Goal: Task Accomplishment & Management: Manage account settings

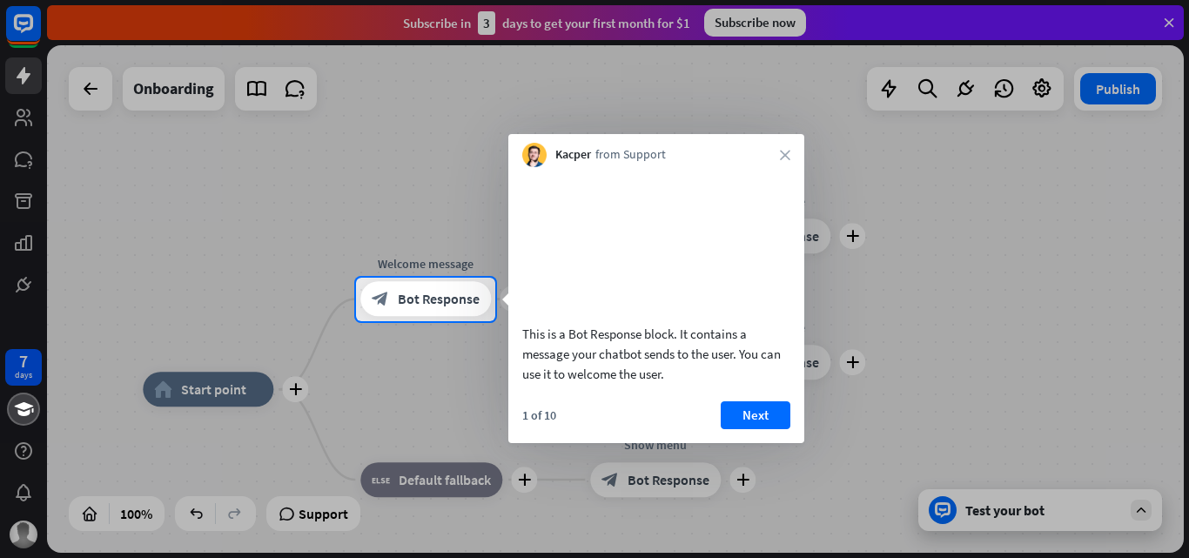
click at [778, 151] on div "Kacper from Support close" at bounding box center [656, 150] width 296 height 33
click at [786, 158] on icon "close" at bounding box center [785, 155] width 10 height 10
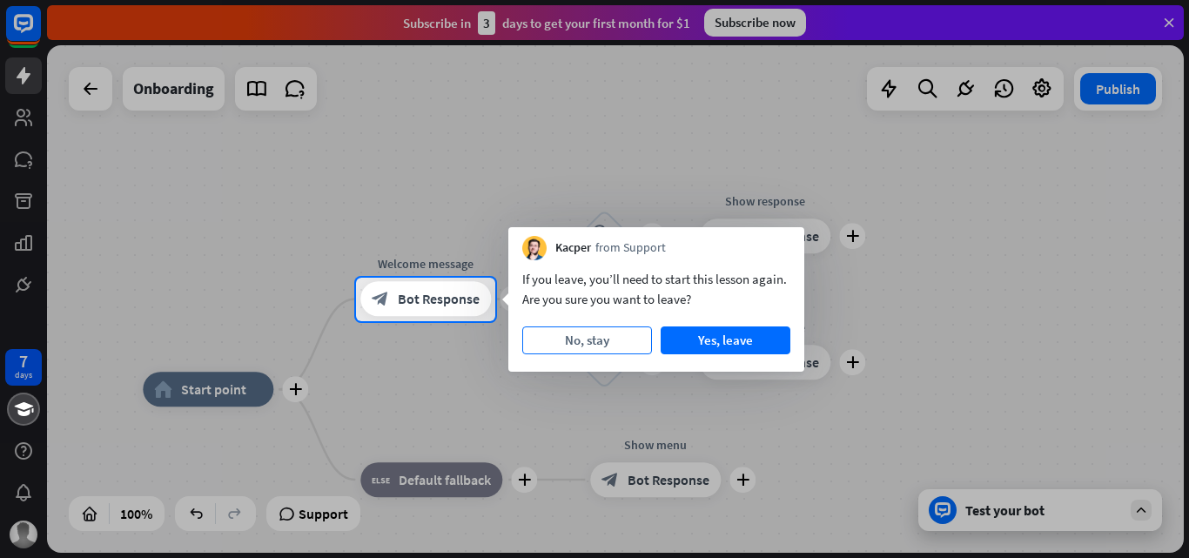
click at [585, 346] on button "No, stay" at bounding box center [587, 340] width 130 height 28
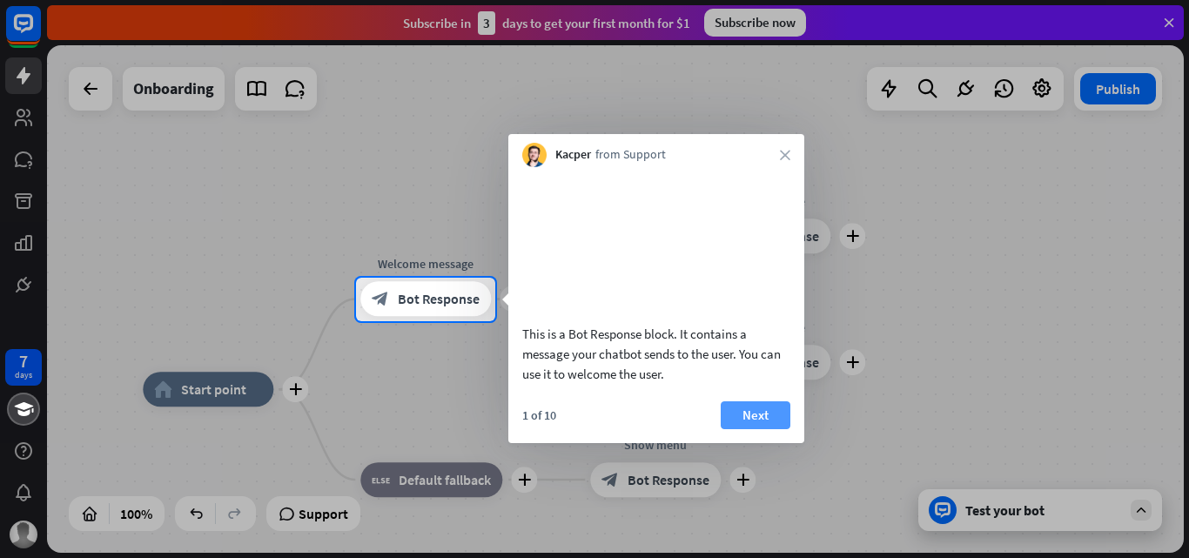
click at [737, 429] on button "Next" at bounding box center [756, 415] width 70 height 28
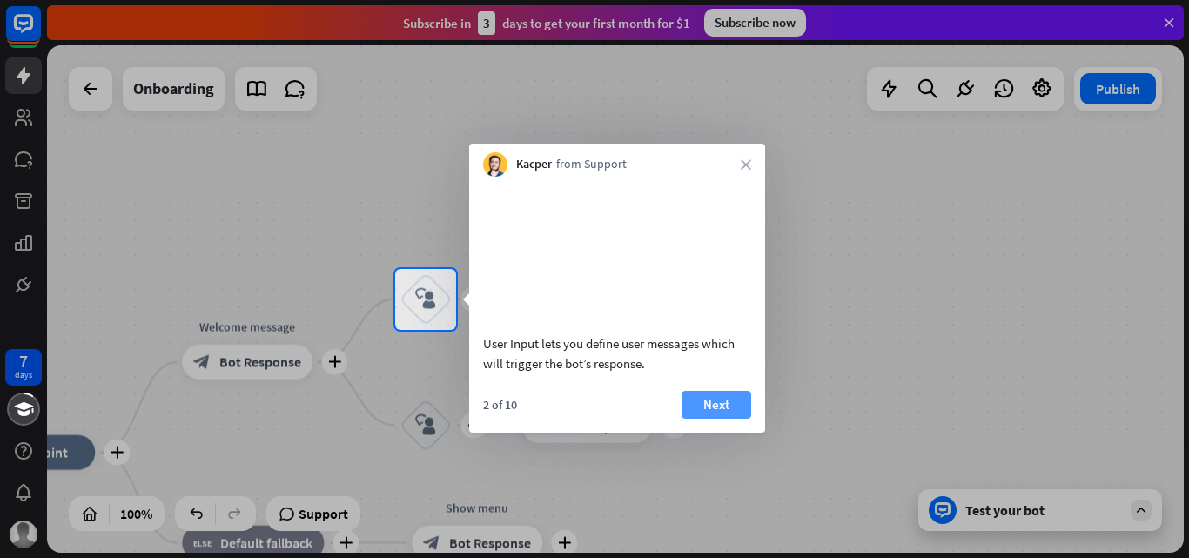
click at [734, 419] on button "Next" at bounding box center [716, 405] width 70 height 28
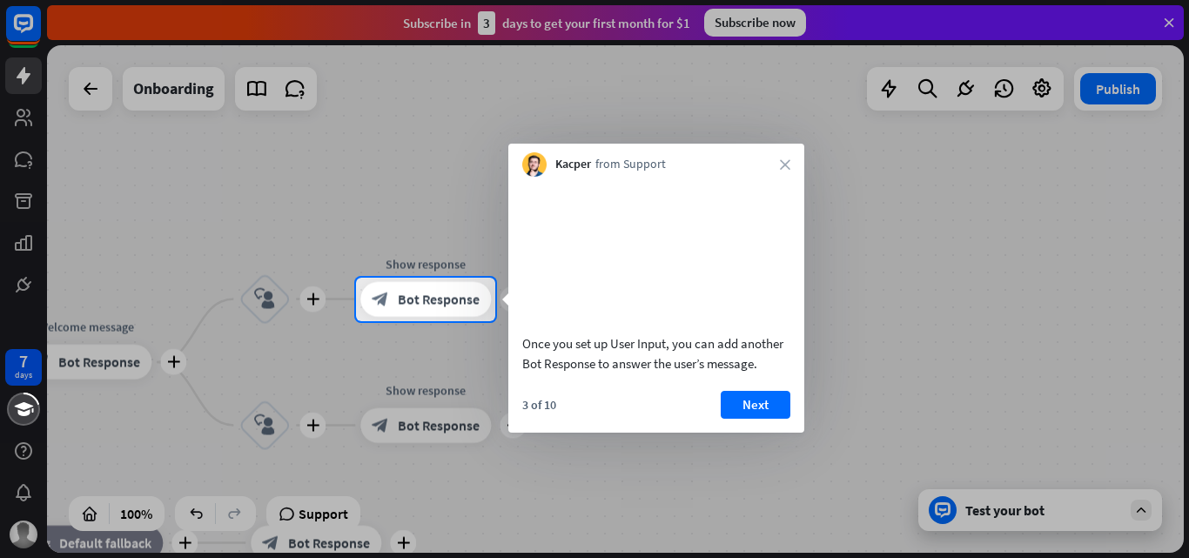
click at [734, 419] on button "Next" at bounding box center [756, 405] width 70 height 28
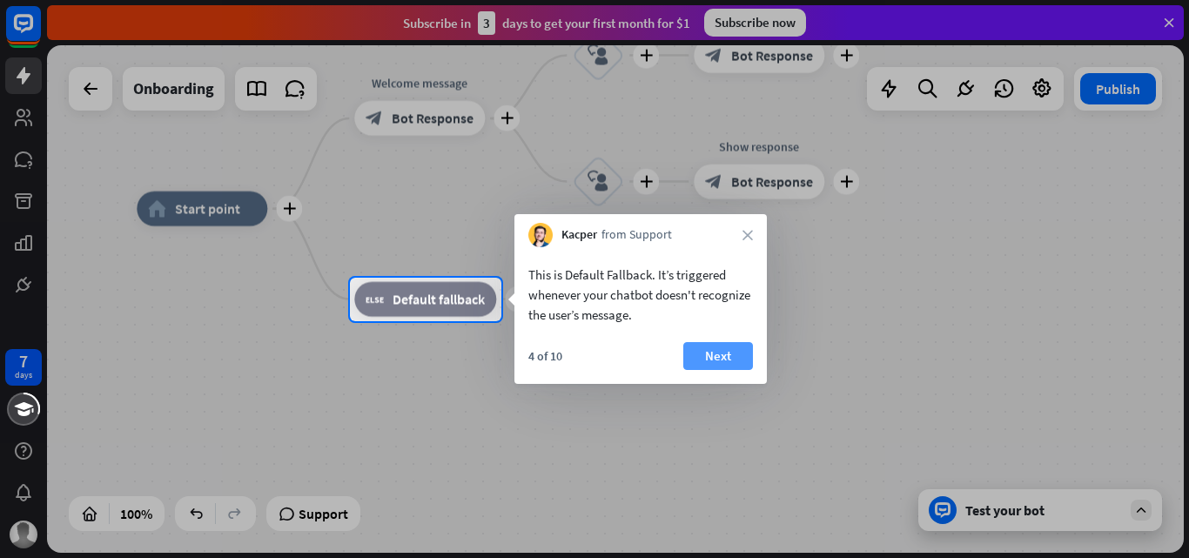
click at [729, 349] on button "Next" at bounding box center [718, 356] width 70 height 28
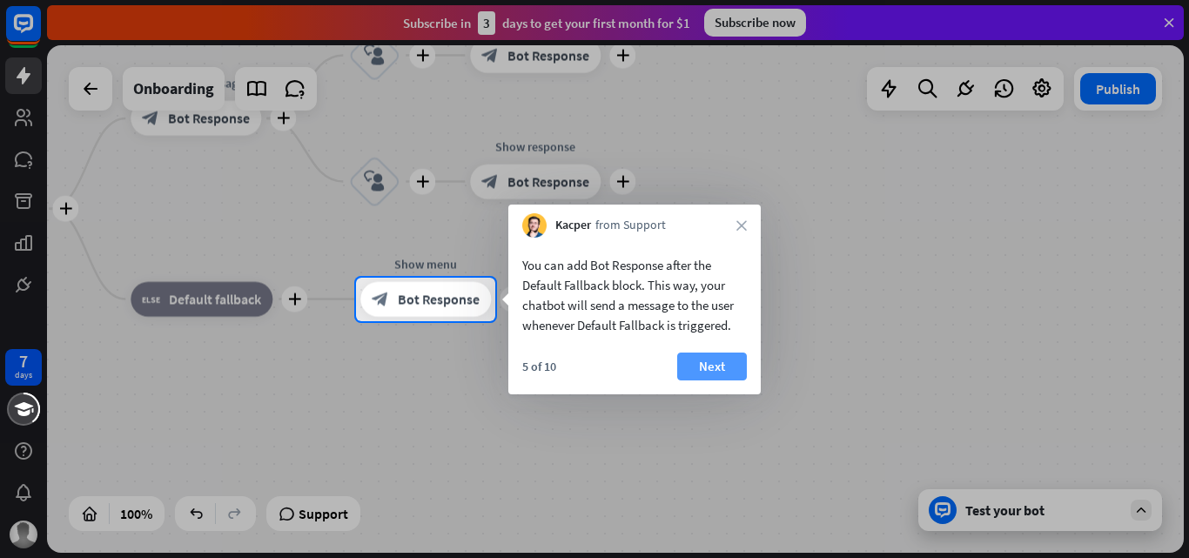
click at [711, 376] on button "Next" at bounding box center [712, 366] width 70 height 28
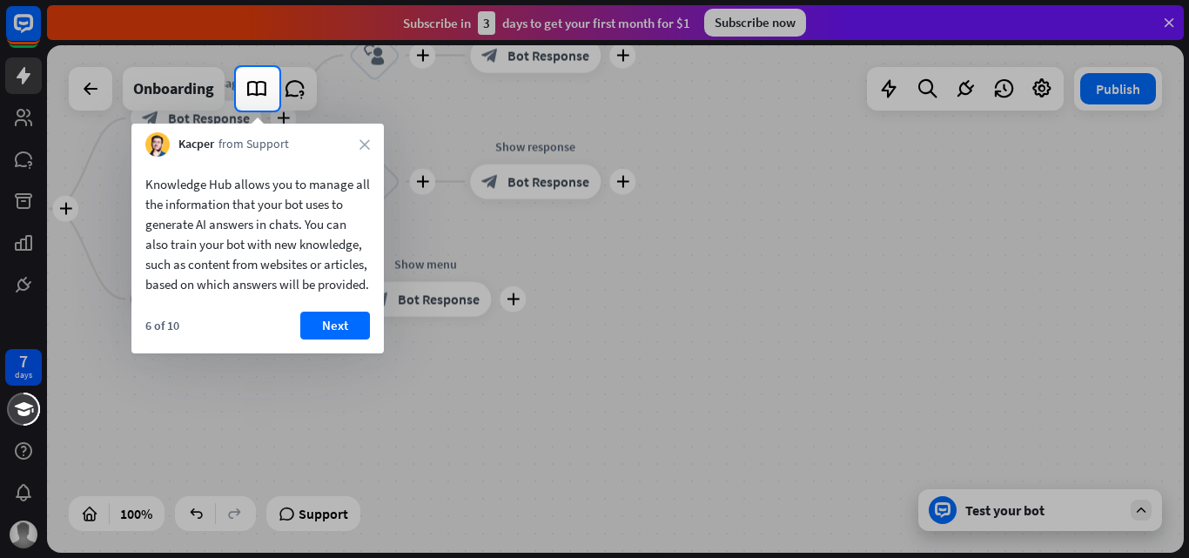
click at [299, 346] on div "6 of 10 Next" at bounding box center [257, 333] width 252 height 42
click at [337, 339] on button "Next" at bounding box center [335, 326] width 70 height 28
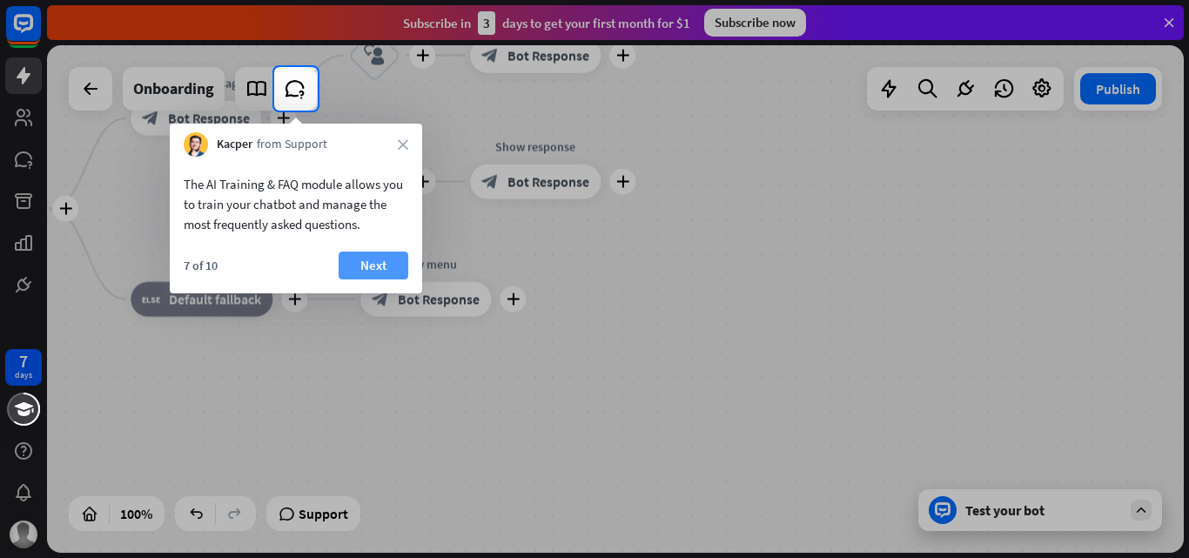
click at [375, 259] on button "Next" at bounding box center [374, 266] width 70 height 28
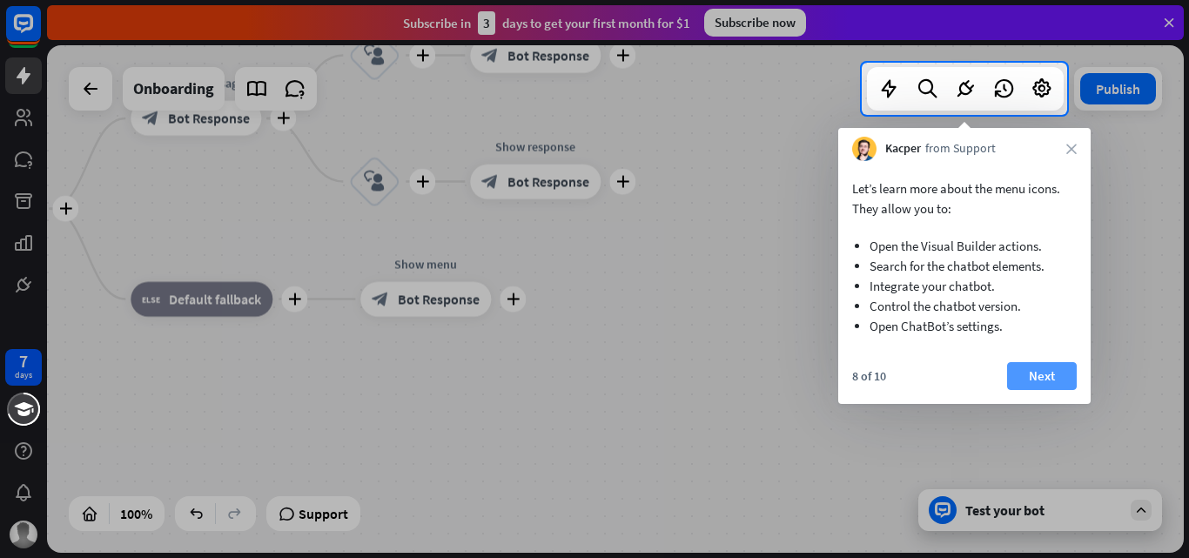
click at [1055, 367] on button "Next" at bounding box center [1042, 376] width 70 height 28
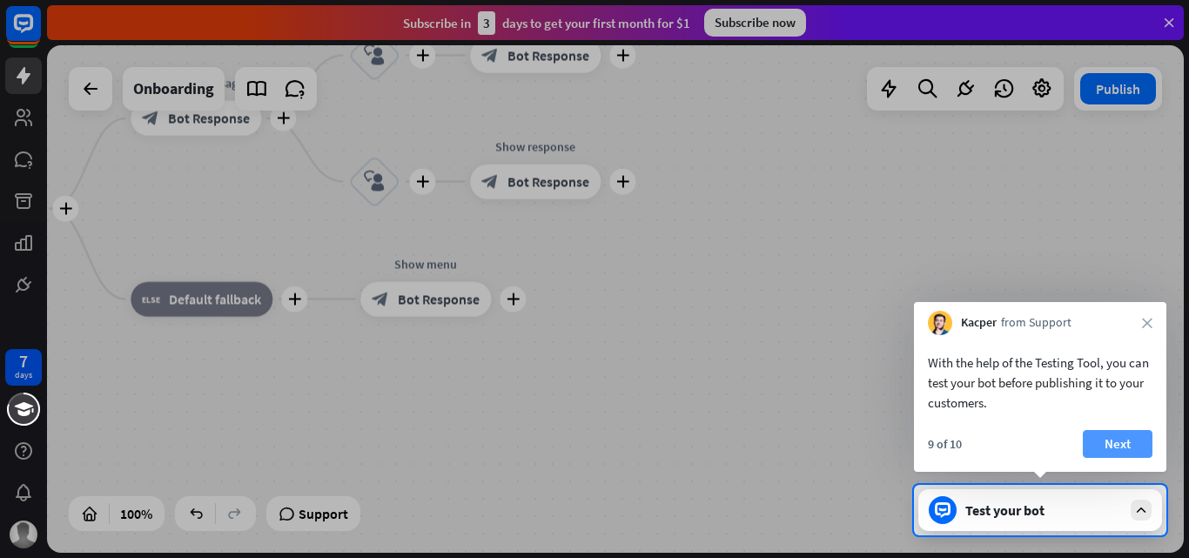
click at [1097, 433] on button "Next" at bounding box center [1118, 444] width 70 height 28
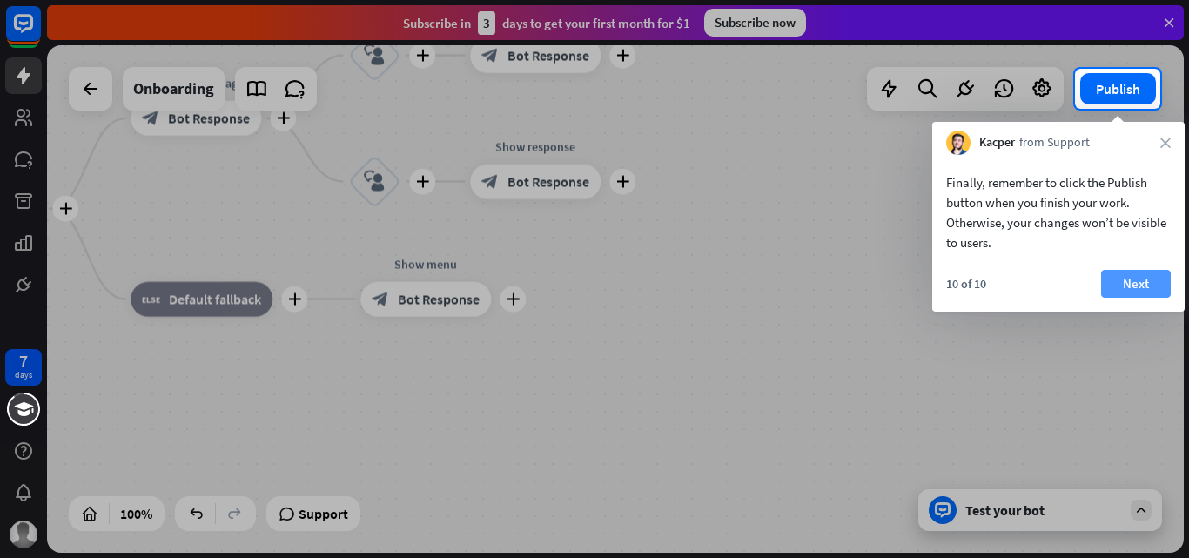
click at [1137, 287] on button "Next" at bounding box center [1136, 284] width 70 height 28
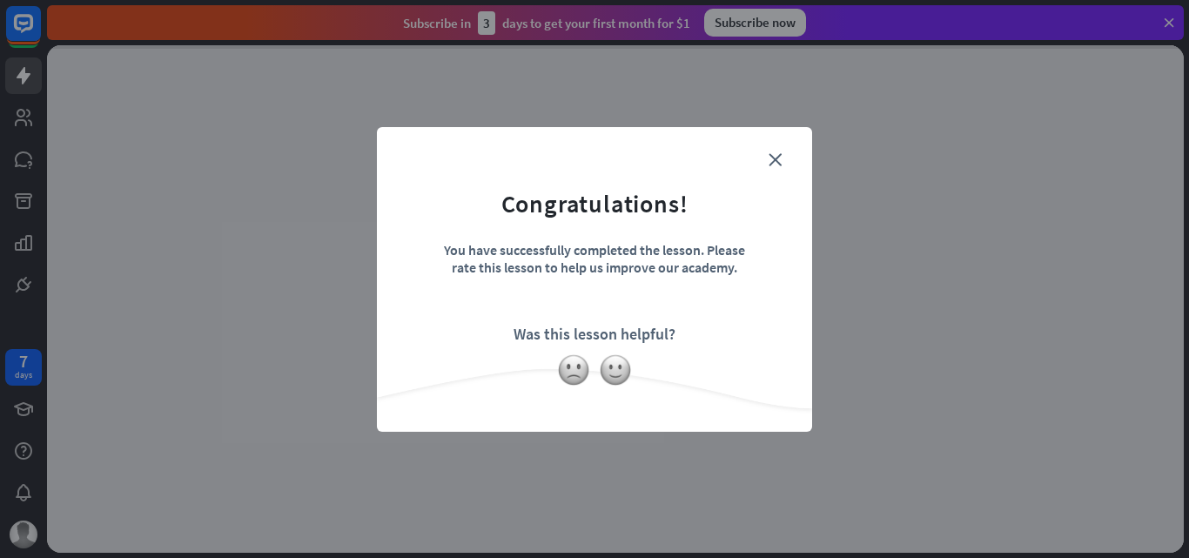
click at [771, 150] on form "Congratulations! You have successfully completed the lesson. Please rate this l…" at bounding box center [595, 253] width 392 height 208
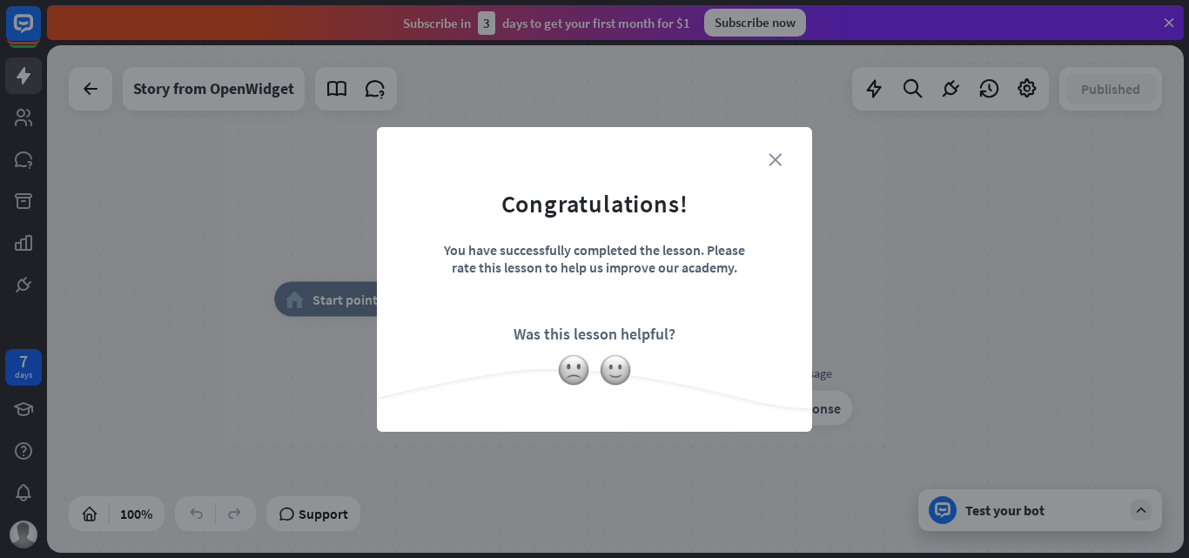
click at [771, 158] on icon "close" at bounding box center [774, 159] width 13 height 13
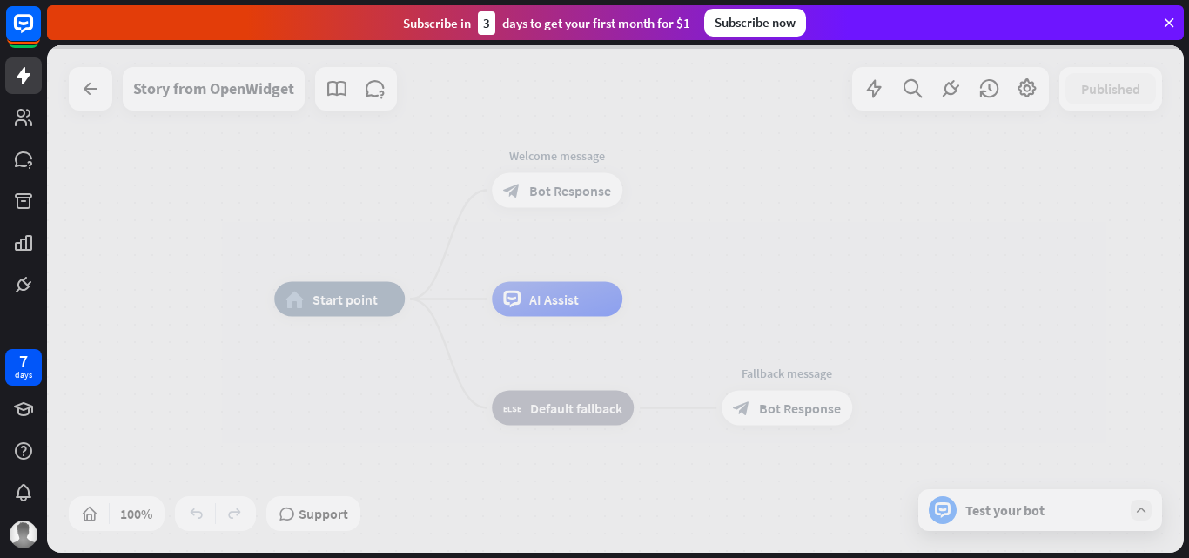
click at [1009, 508] on div at bounding box center [615, 298] width 1137 height 507
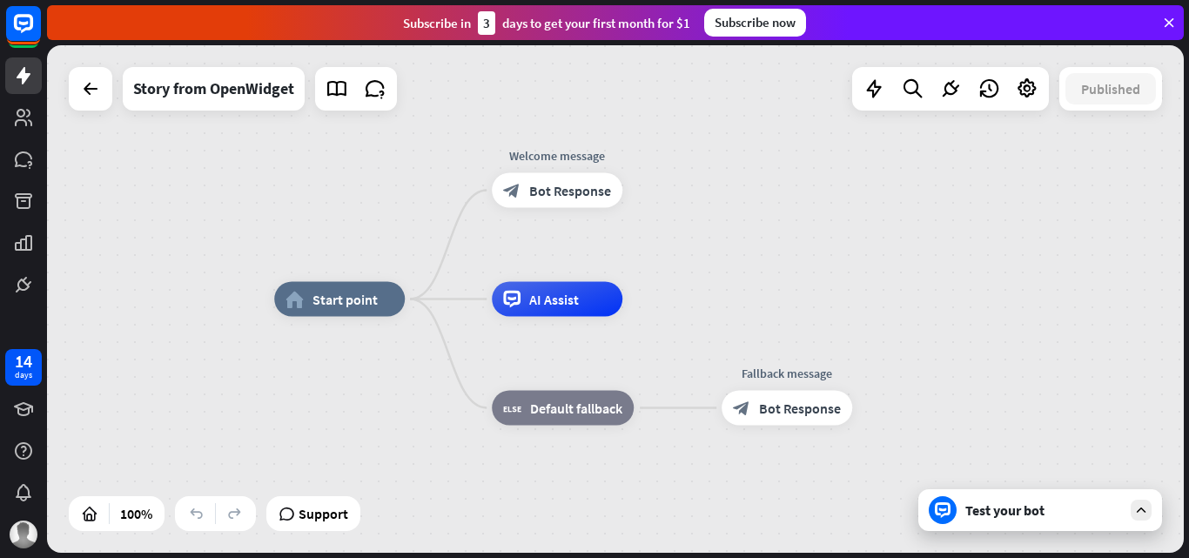
click at [1009, 508] on div "Test your bot" at bounding box center [1043, 509] width 157 height 17
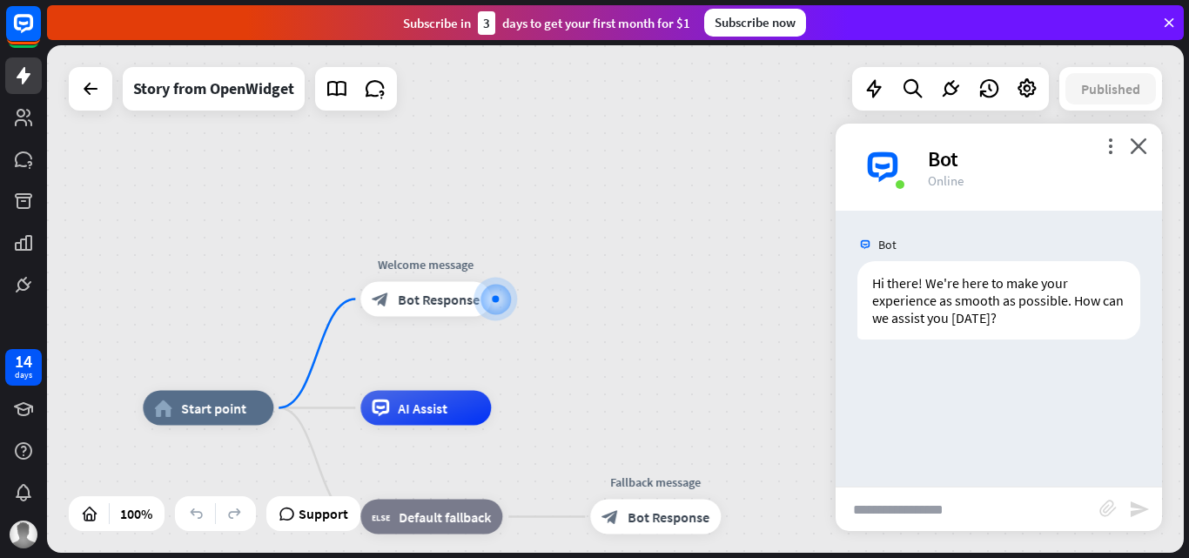
click at [1009, 508] on input "text" at bounding box center [968, 509] width 264 height 44
type input "**********"
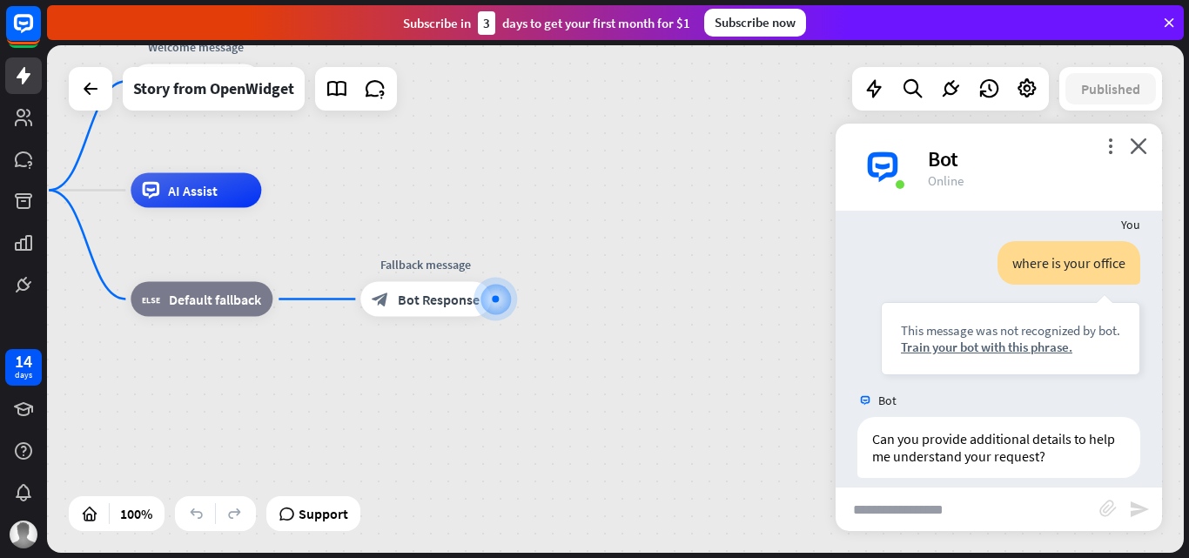
scroll to position [158, 0]
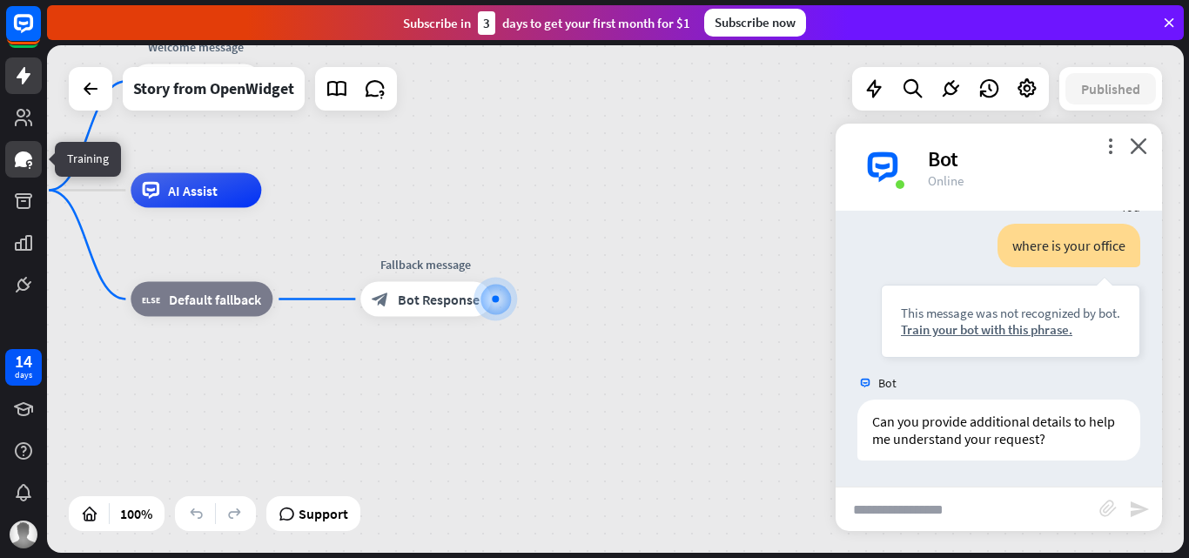
click at [23, 164] on icon at bounding box center [23, 159] width 17 height 16
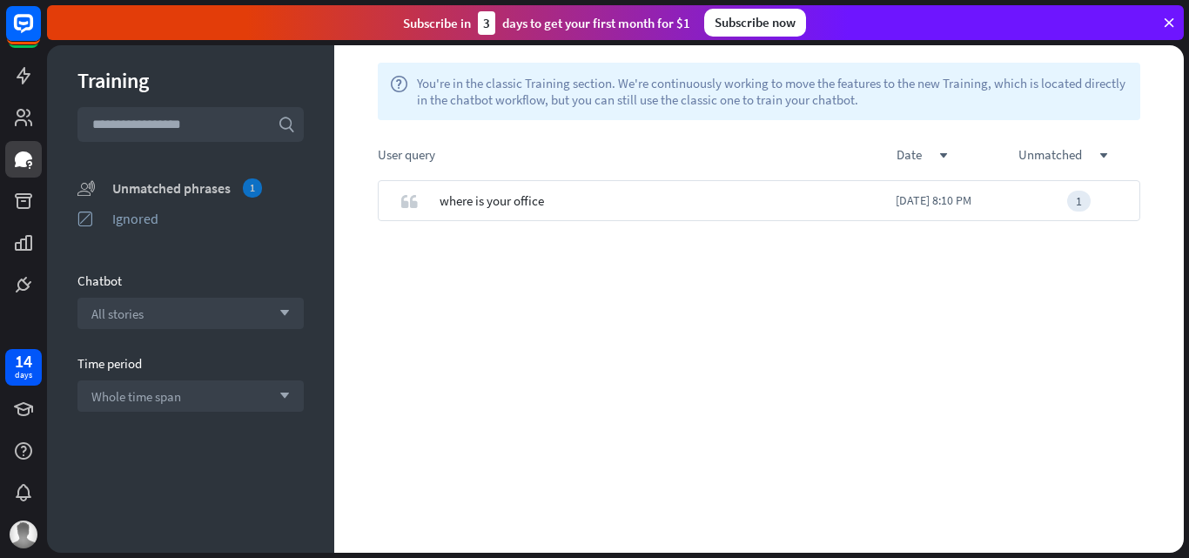
click at [218, 186] on div "Unmatched phrases 1" at bounding box center [207, 187] width 191 height 19
click at [487, 205] on span "where is your office" at bounding box center [492, 200] width 104 height 41
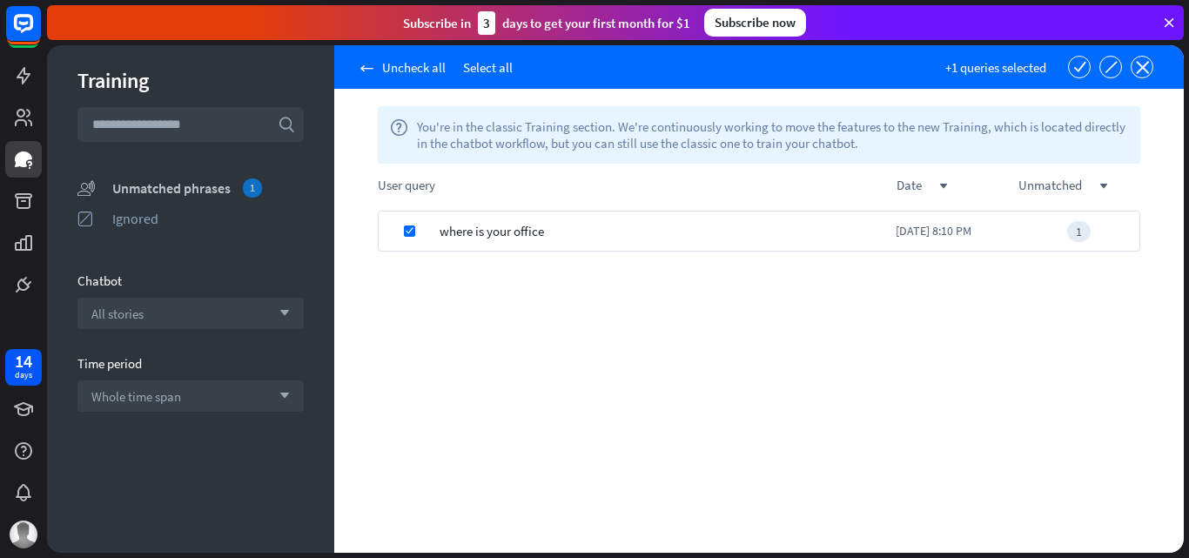
click at [205, 190] on div "Unmatched phrases 1" at bounding box center [207, 187] width 191 height 19
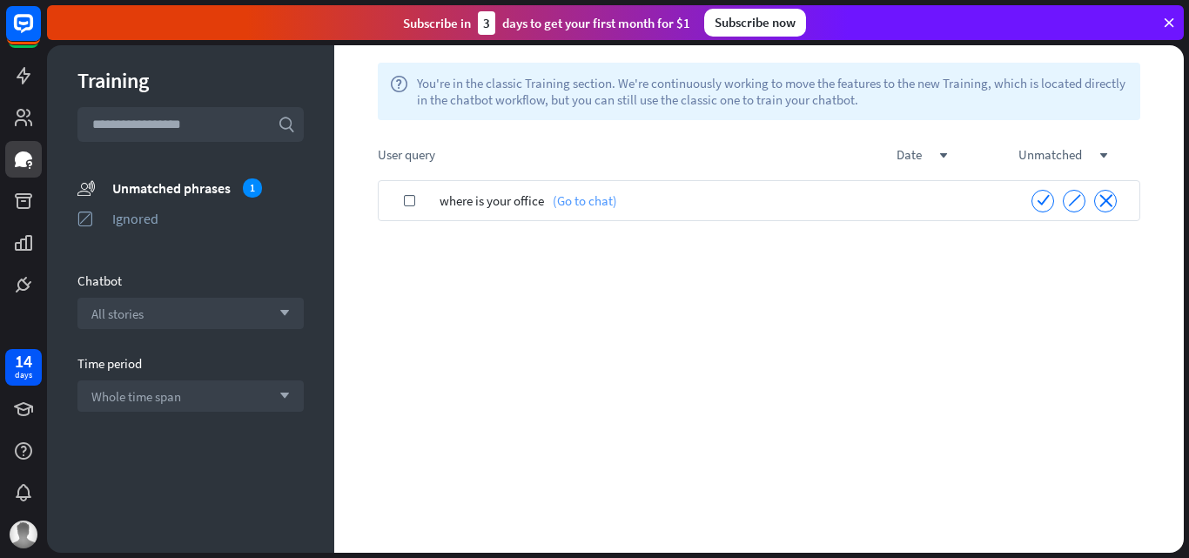
click at [579, 206] on link "(Go to chat)" at bounding box center [580, 200] width 73 height 41
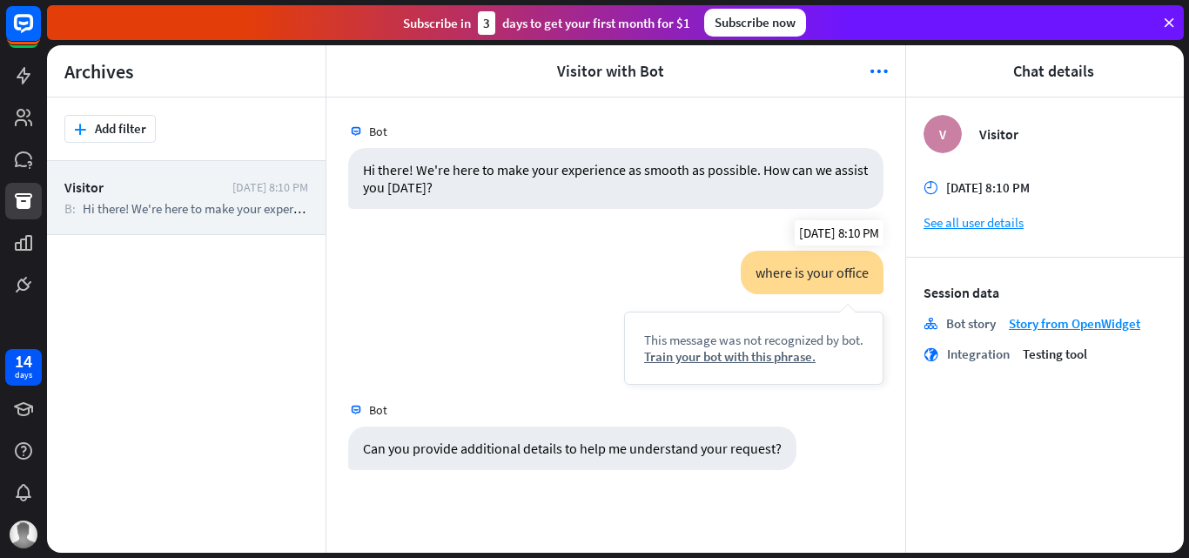
click at [805, 277] on div "where is your office" at bounding box center [812, 273] width 143 height 44
click at [198, 218] on div "Visitor [DATE] 8:10 PM B: Hi there! We're here to make your experience as smoot…" at bounding box center [186, 198] width 279 height 74
click at [737, 352] on div "Train your bot with this phrase." at bounding box center [753, 356] width 219 height 17
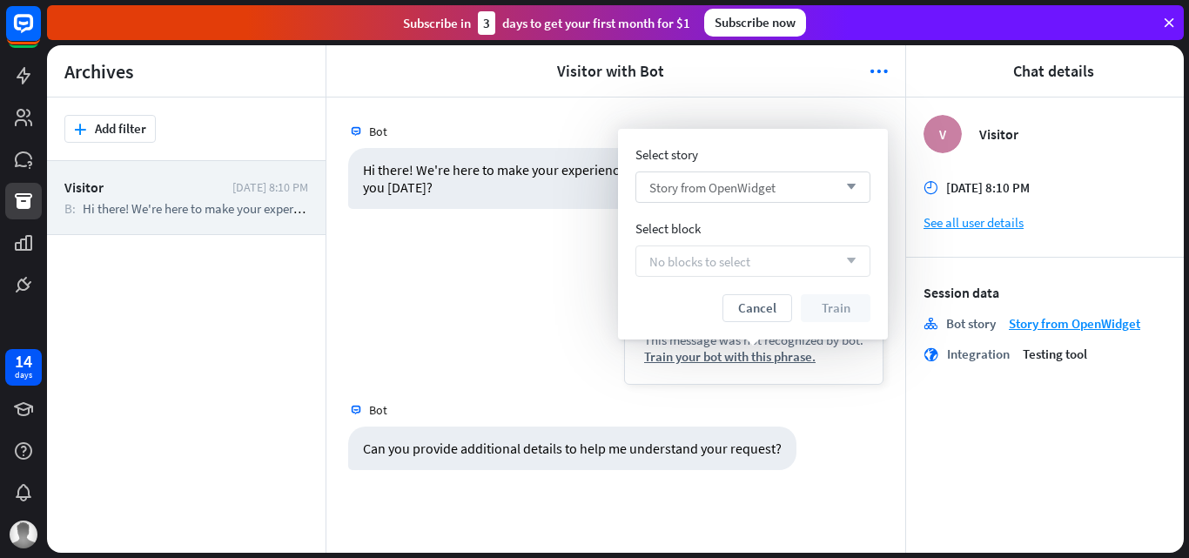
click at [747, 200] on div "Story from OpenWidget arrow_down" at bounding box center [752, 186] width 235 height 31
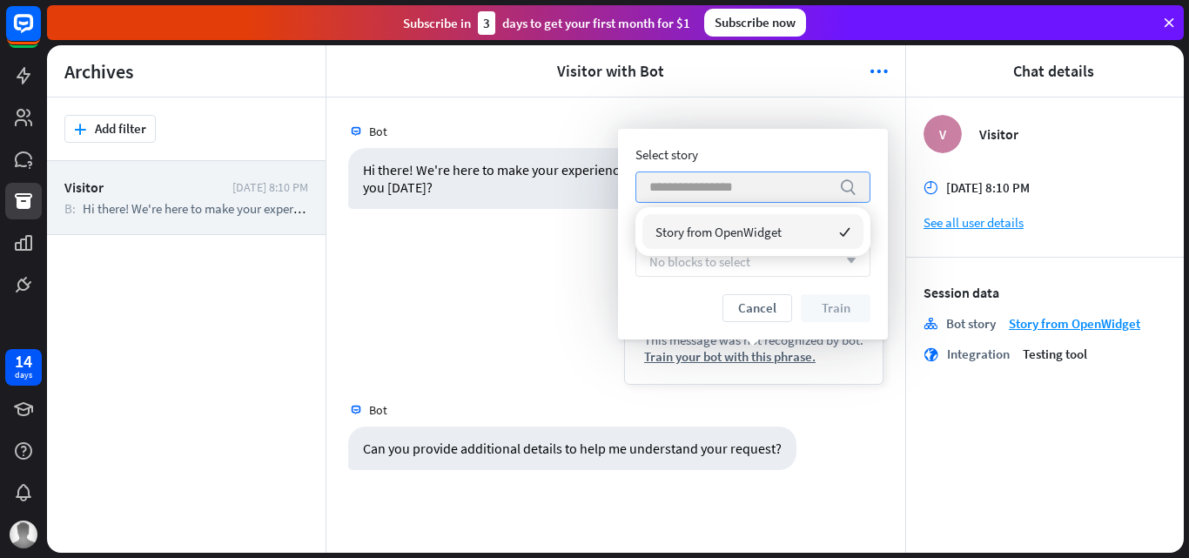
click at [747, 200] on input "search" at bounding box center [739, 187] width 181 height 30
click at [768, 157] on div "Select story" at bounding box center [752, 154] width 235 height 17
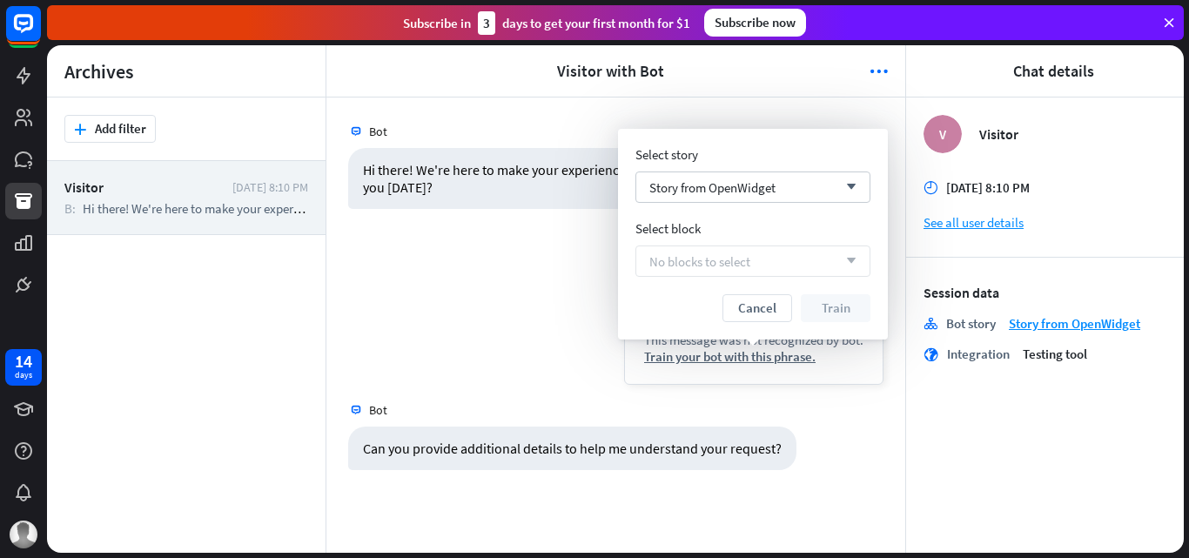
click at [721, 267] on span "No blocks to select" at bounding box center [699, 261] width 101 height 17
click at [738, 253] on span "No blocks to select" at bounding box center [699, 261] width 101 height 17
click at [24, 286] on icon at bounding box center [23, 284] width 10 height 10
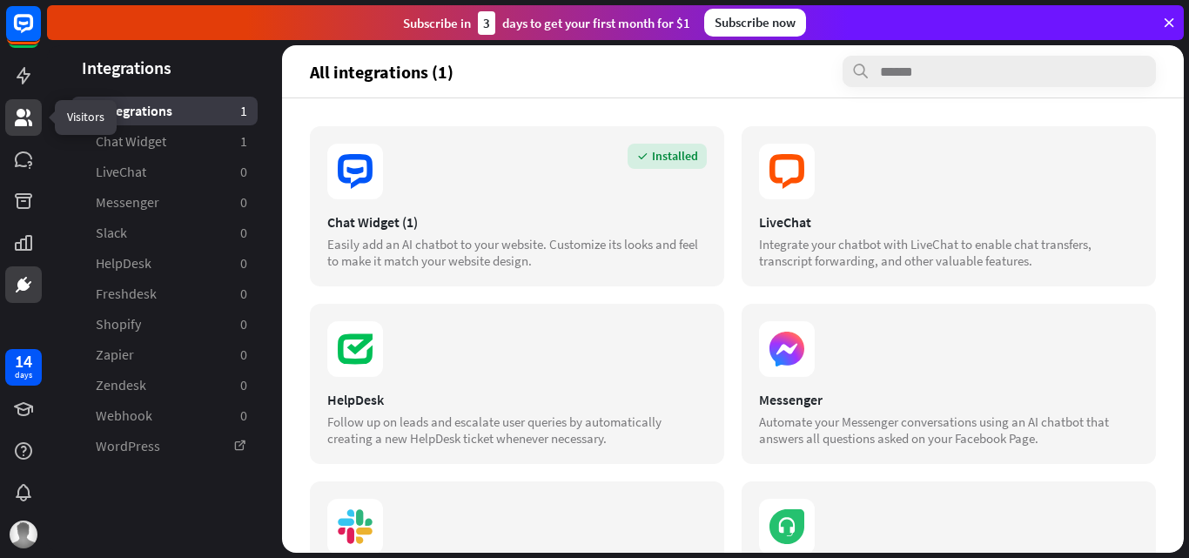
click at [29, 120] on icon at bounding box center [23, 117] width 17 height 17
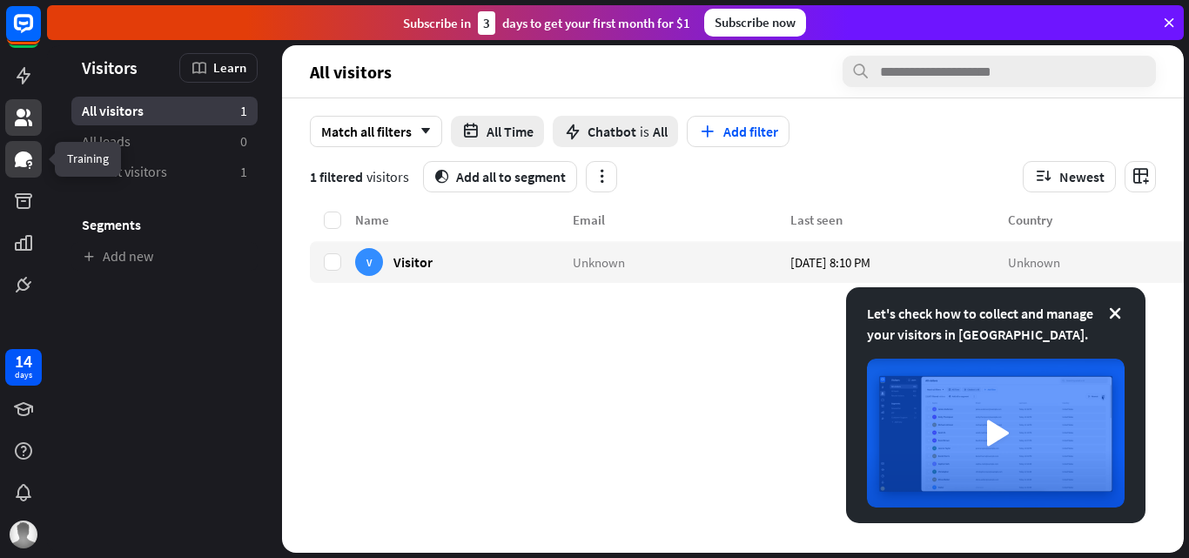
click at [31, 158] on icon at bounding box center [23, 159] width 17 height 16
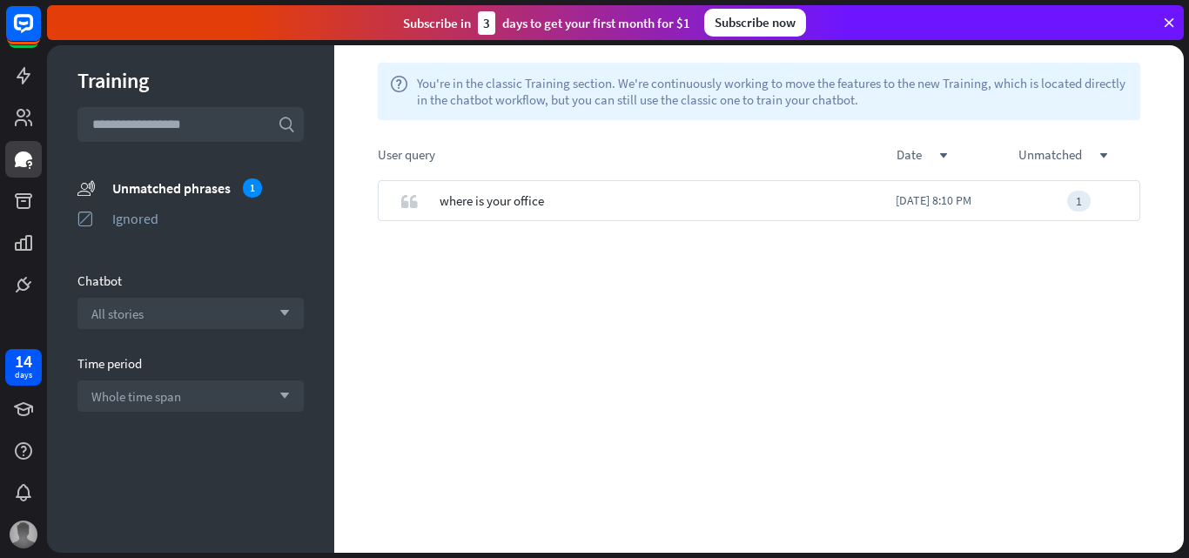
click at [24, 534] on img at bounding box center [24, 534] width 28 height 28
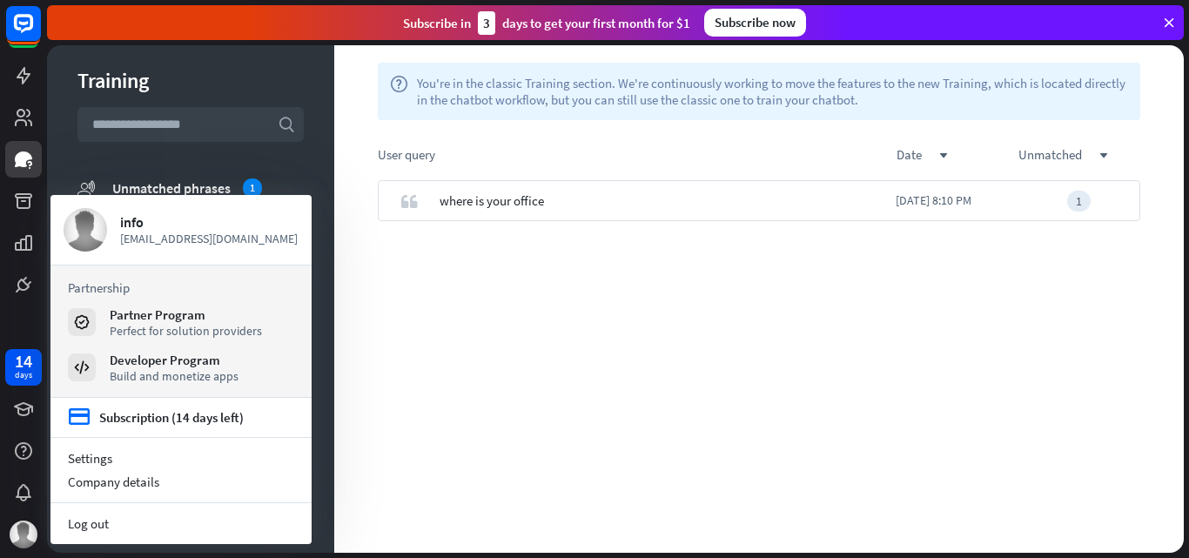
click at [212, 157] on div "Training search unmatched_phrases Unmatched phrases 1 ignored Ignored Chatbot A…" at bounding box center [190, 298] width 287 height 507
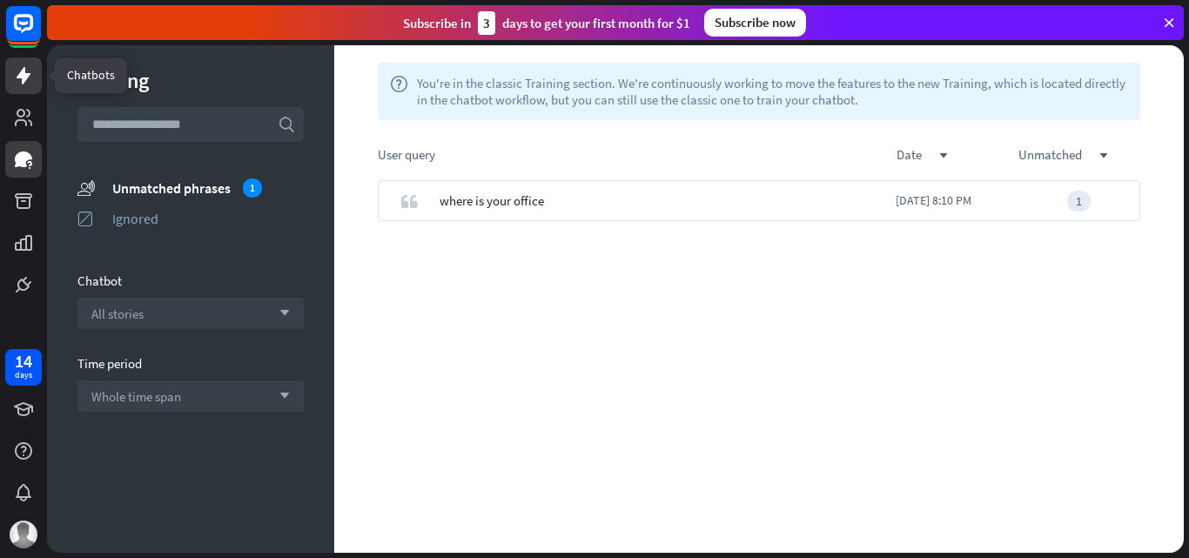
click at [22, 74] on icon at bounding box center [24, 75] width 14 height 17
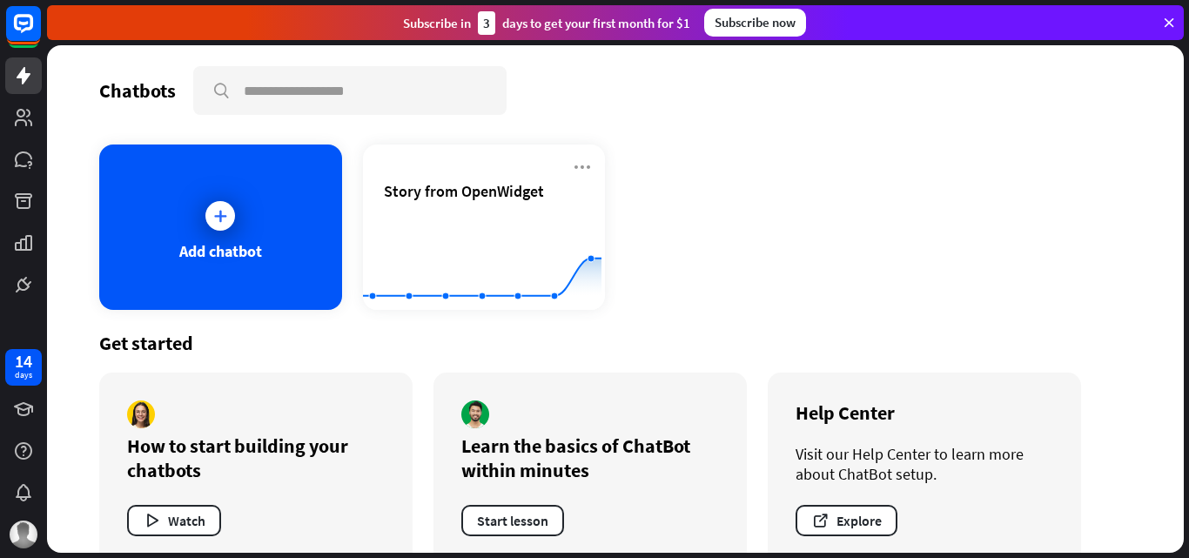
scroll to position [32, 0]
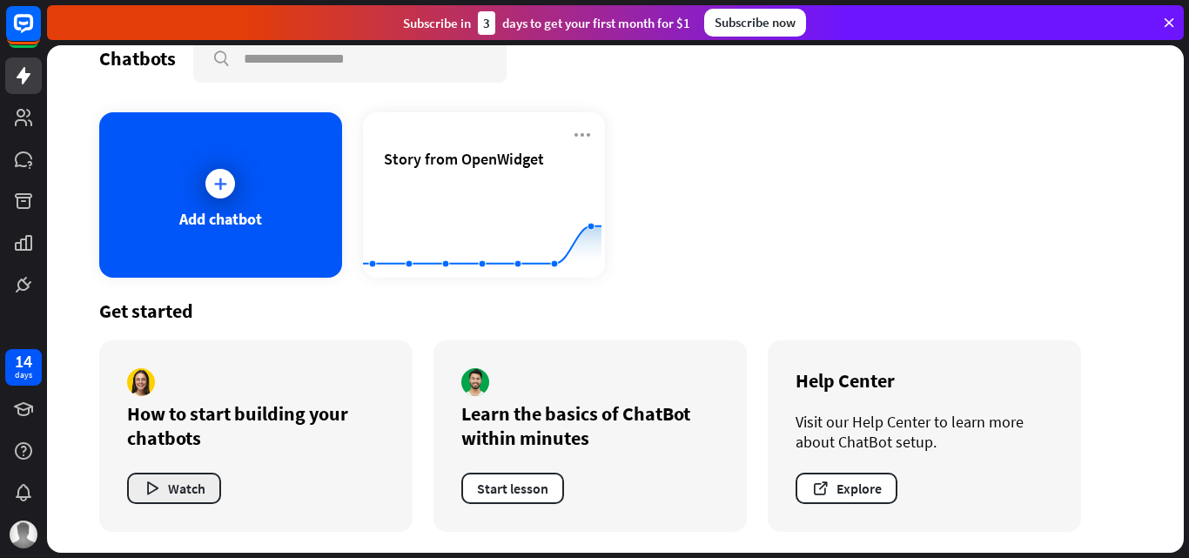
click at [198, 493] on button "Watch" at bounding box center [174, 488] width 94 height 31
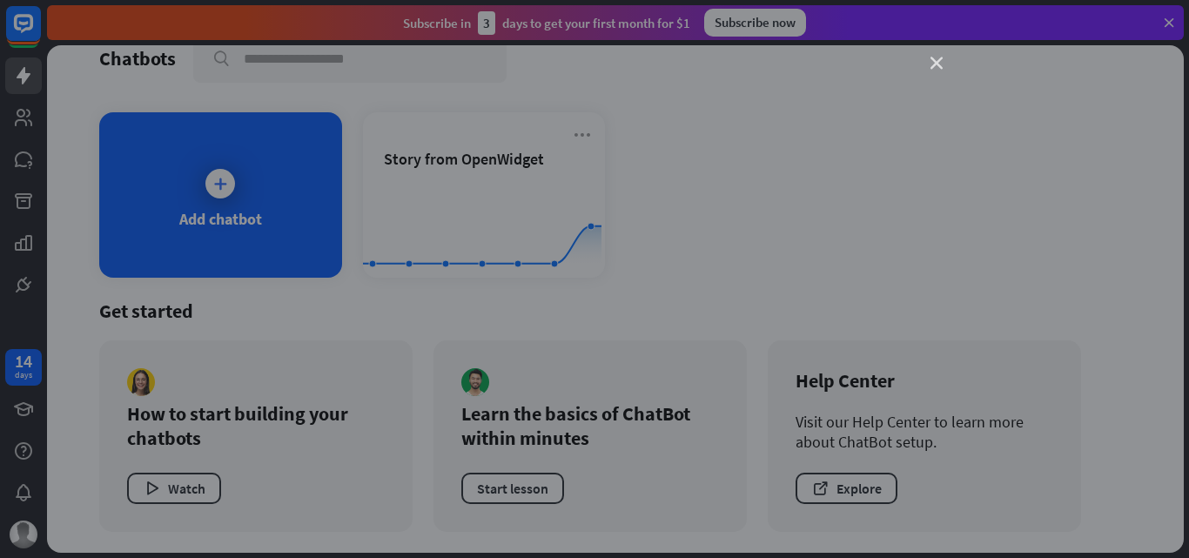
click at [937, 63] on icon "close" at bounding box center [936, 63] width 12 height 12
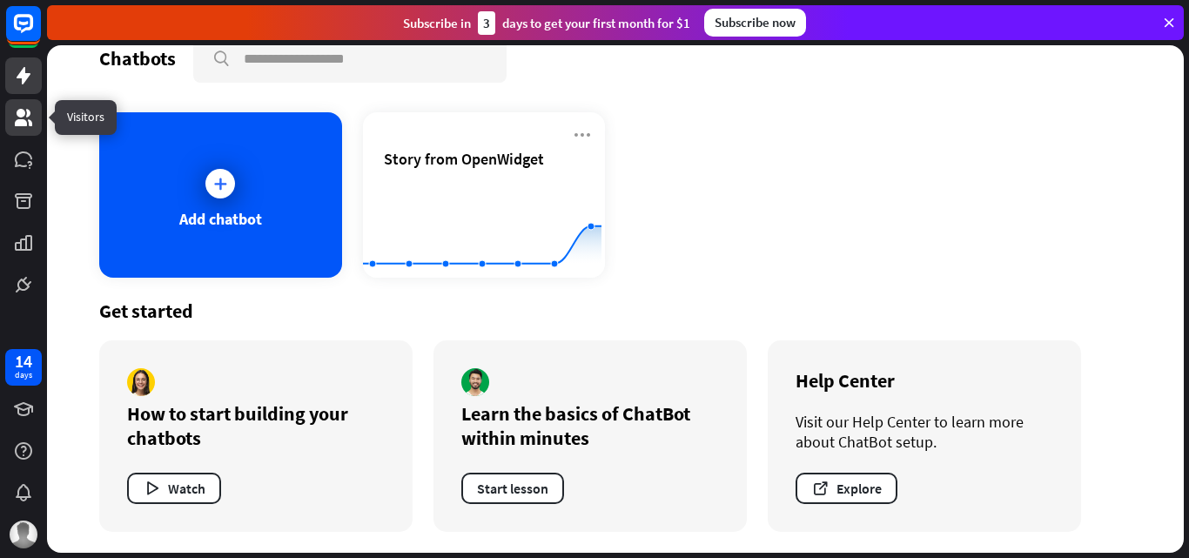
click at [30, 118] on icon at bounding box center [23, 117] width 21 height 21
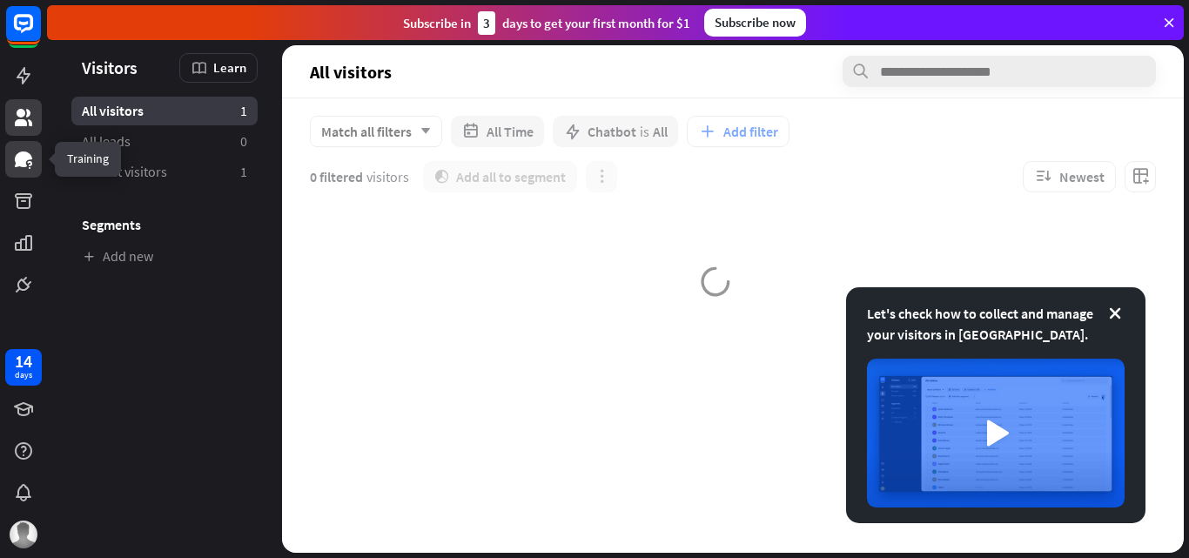
click at [28, 158] on icon at bounding box center [23, 159] width 17 height 16
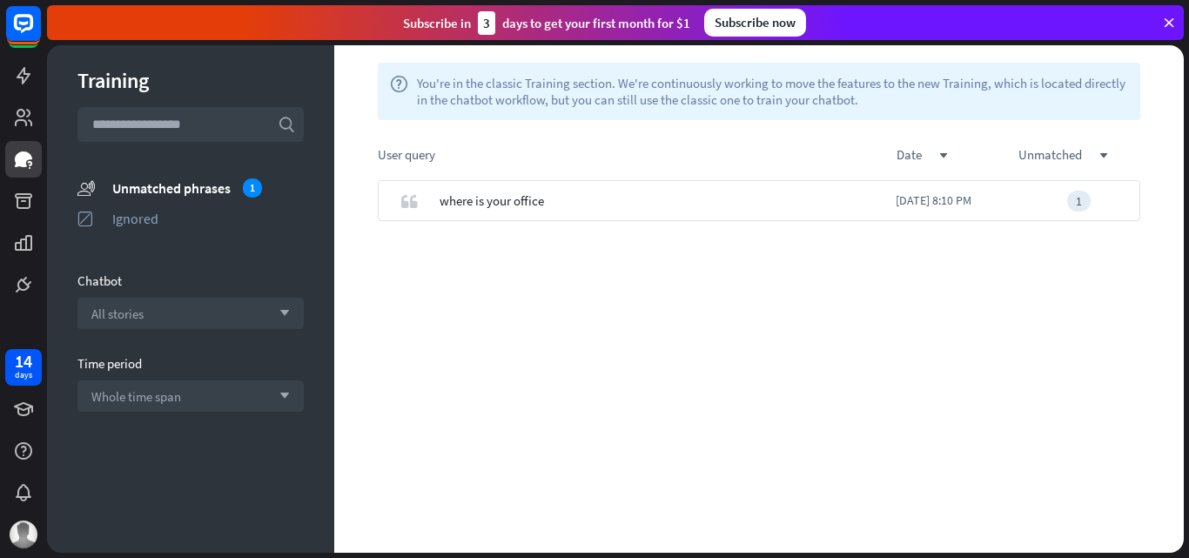
click at [200, 130] on input "text" at bounding box center [190, 124] width 226 height 35
click at [190, 314] on div "All stories arrow_down" at bounding box center [190, 313] width 226 height 31
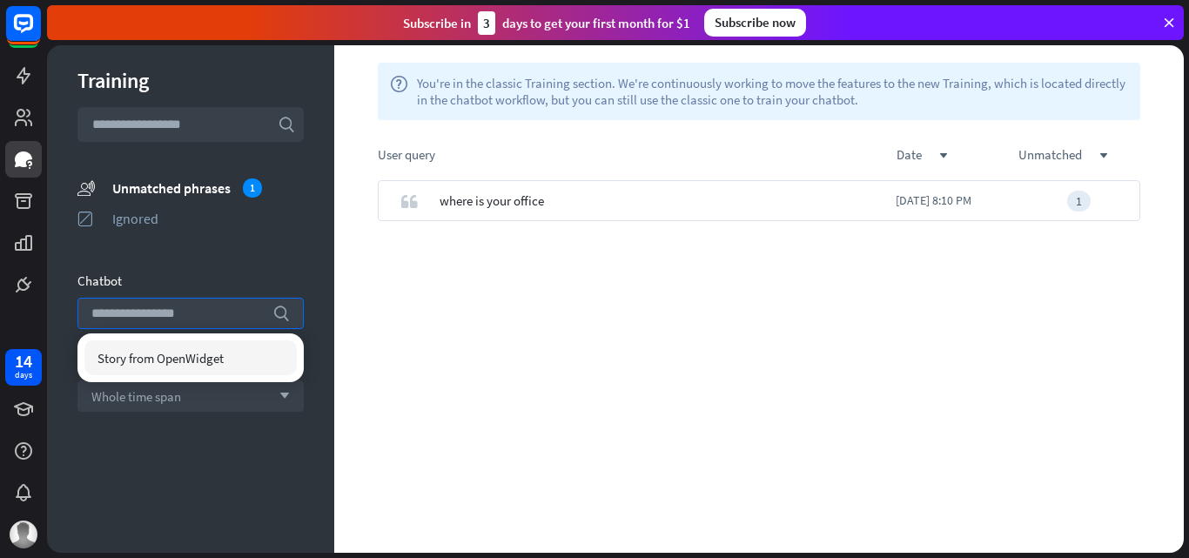
click at [201, 255] on div "Training search unmatched_phrases Unmatched phrases 1 ignored Ignored Chatbot s…" at bounding box center [190, 298] width 287 height 507
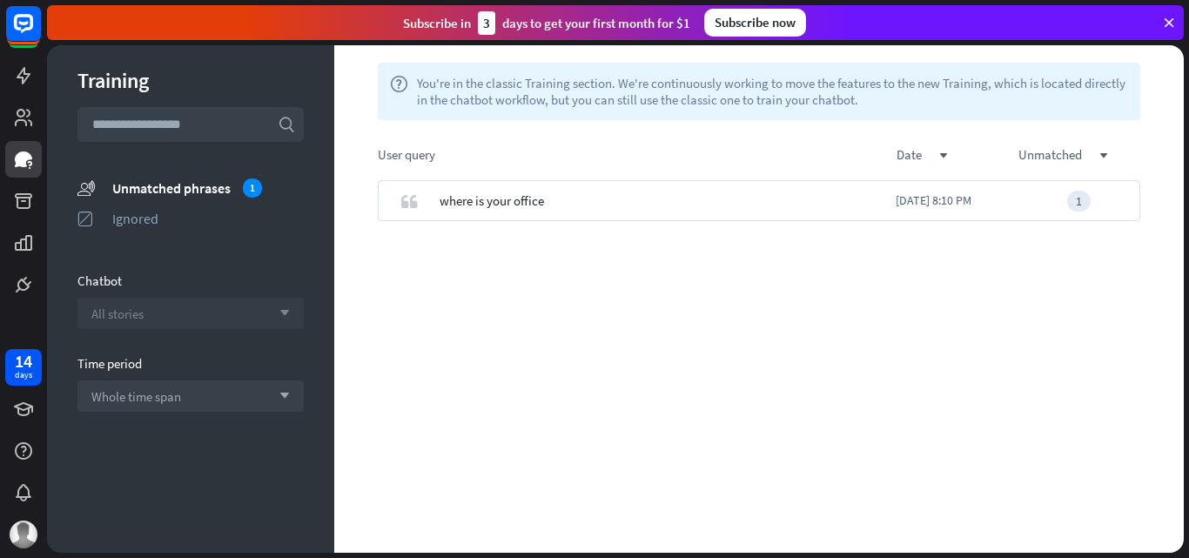
click at [194, 299] on div "All stories arrow_down" at bounding box center [190, 313] width 226 height 31
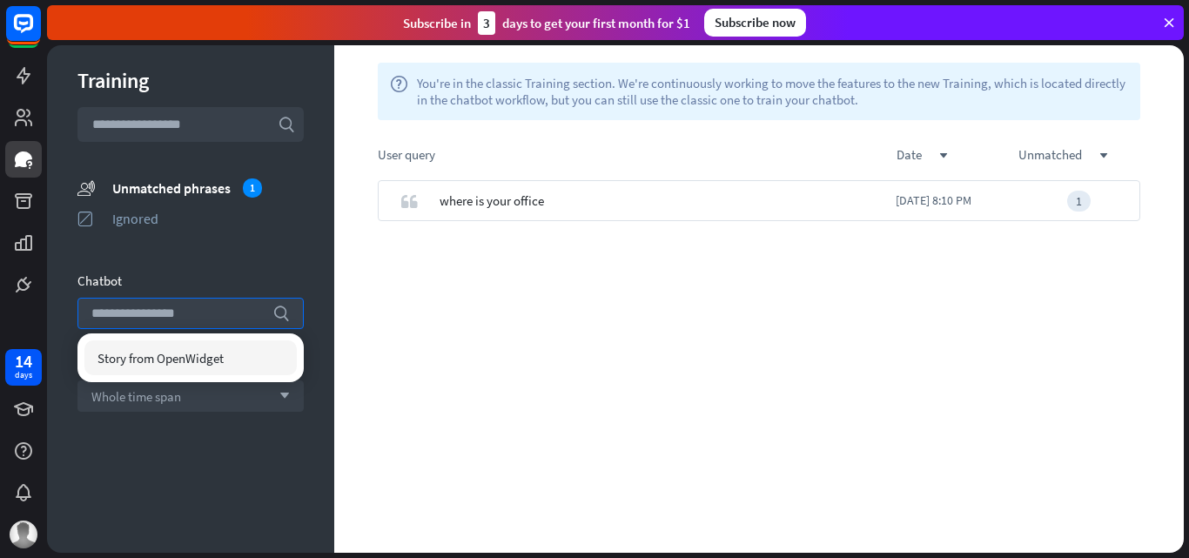
click at [168, 345] on div "Story from OpenWidget" at bounding box center [190, 357] width 212 height 35
click at [237, 401] on div "Whole time span arrow_down" at bounding box center [190, 395] width 226 height 31
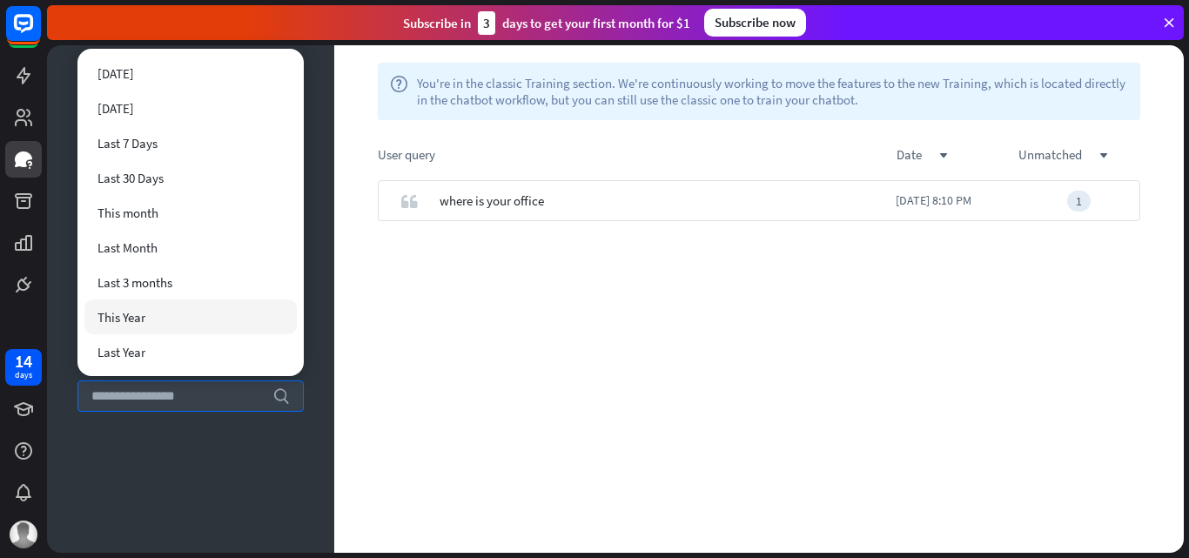
click at [180, 313] on div "This Year" at bounding box center [190, 316] width 212 height 35
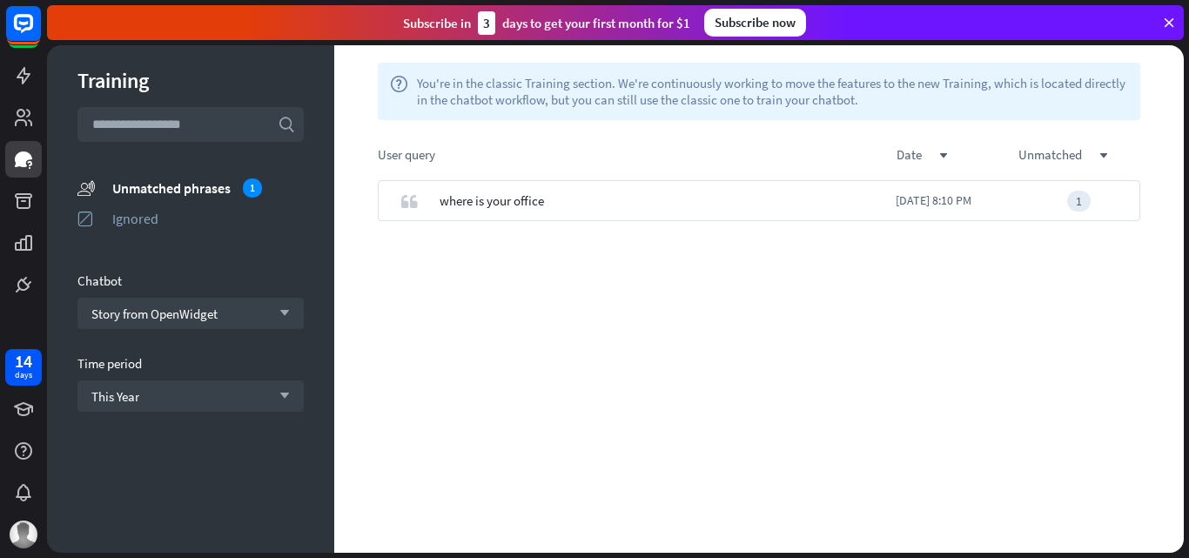
click at [1167, 18] on icon at bounding box center [1169, 23] width 16 height 16
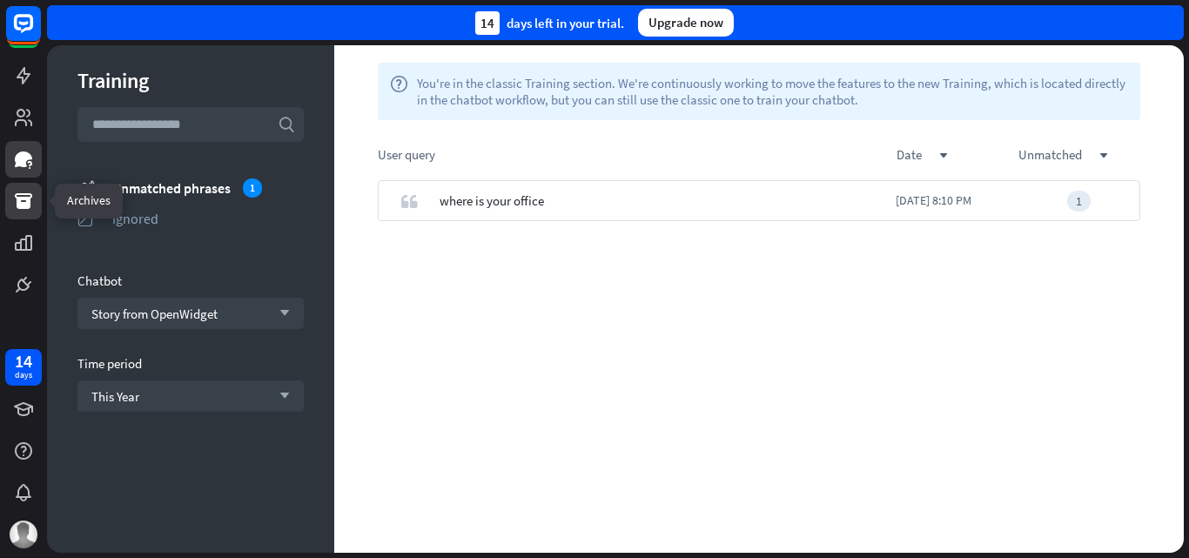
click at [31, 195] on icon at bounding box center [23, 201] width 17 height 16
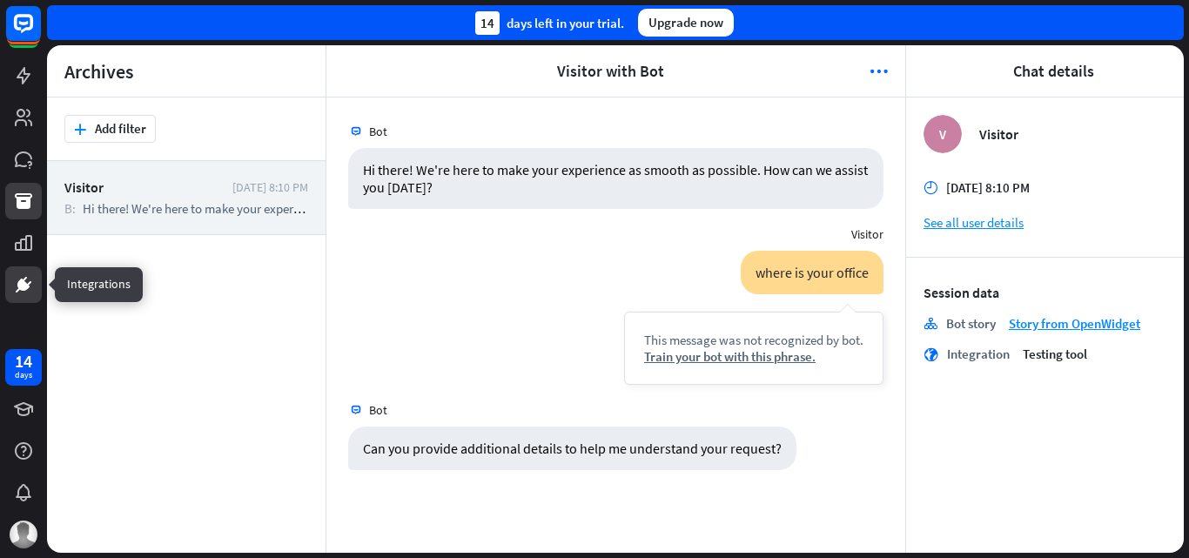
click at [27, 282] on icon at bounding box center [23, 284] width 21 height 21
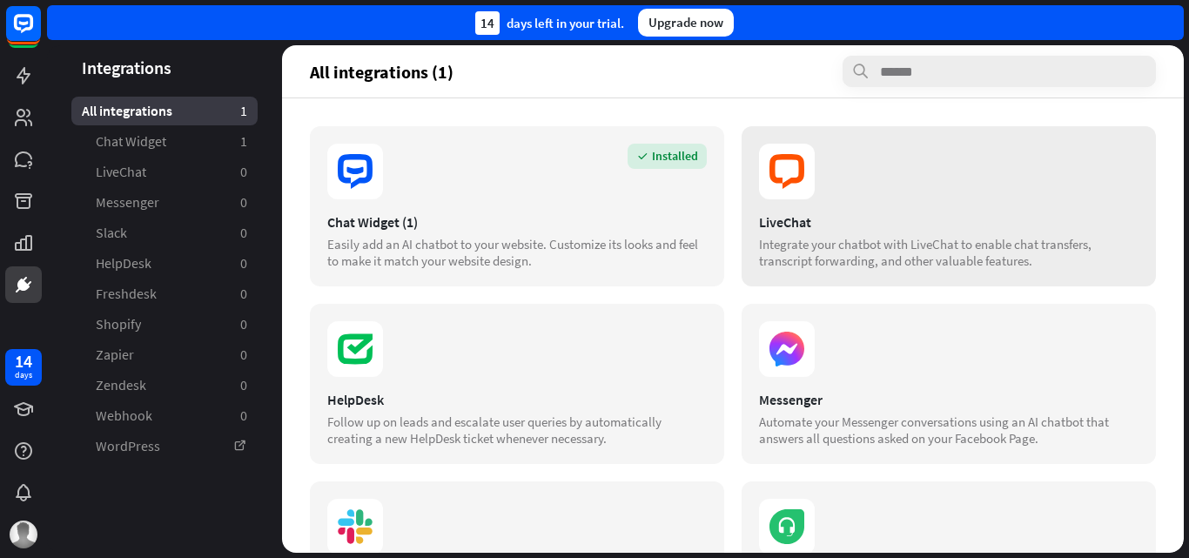
click at [784, 214] on div "LiveChat" at bounding box center [948, 221] width 379 height 17
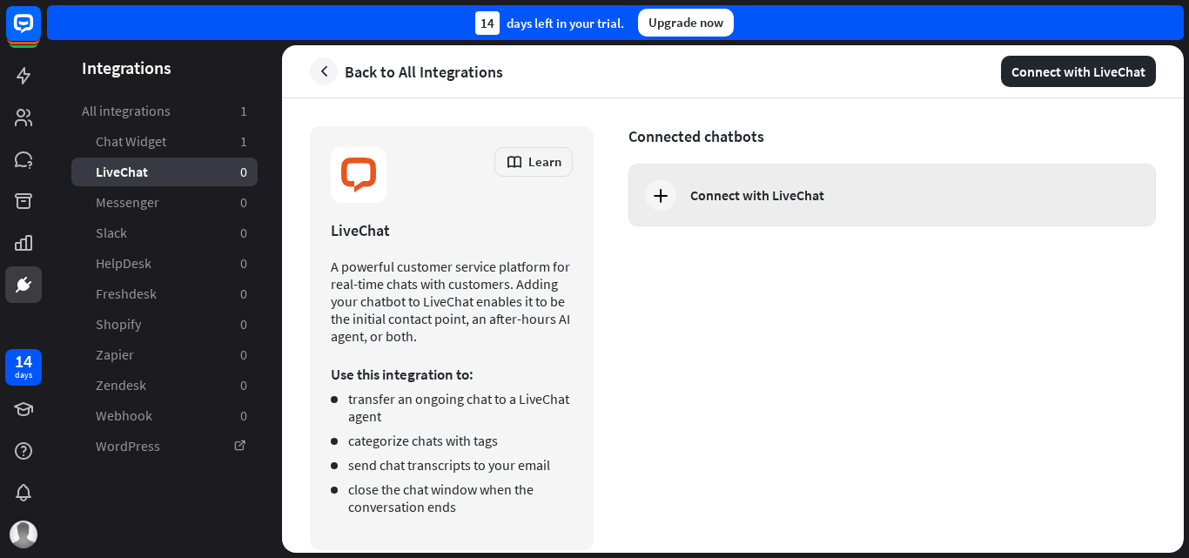
click at [768, 190] on div "Connect with LiveChat" at bounding box center [757, 194] width 134 height 17
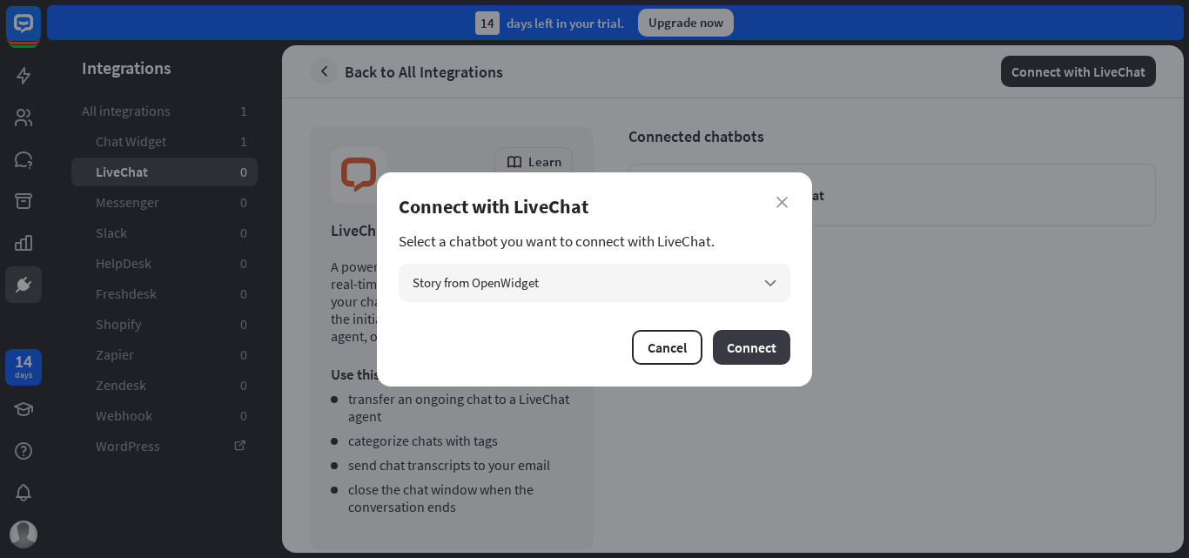
click at [743, 345] on button "Connect" at bounding box center [751, 347] width 77 height 35
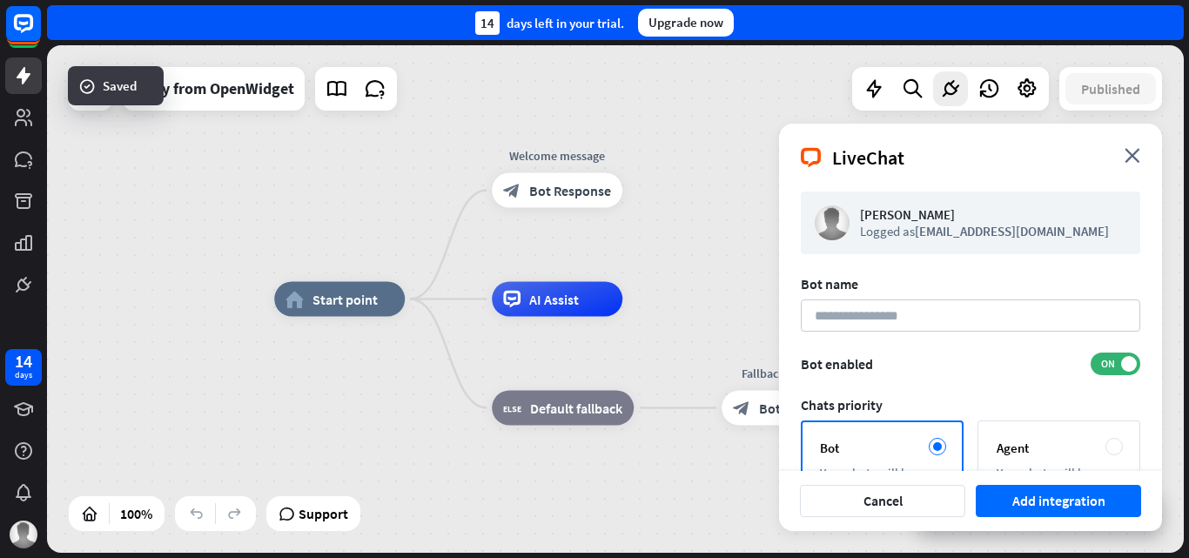
scroll to position [170, 0]
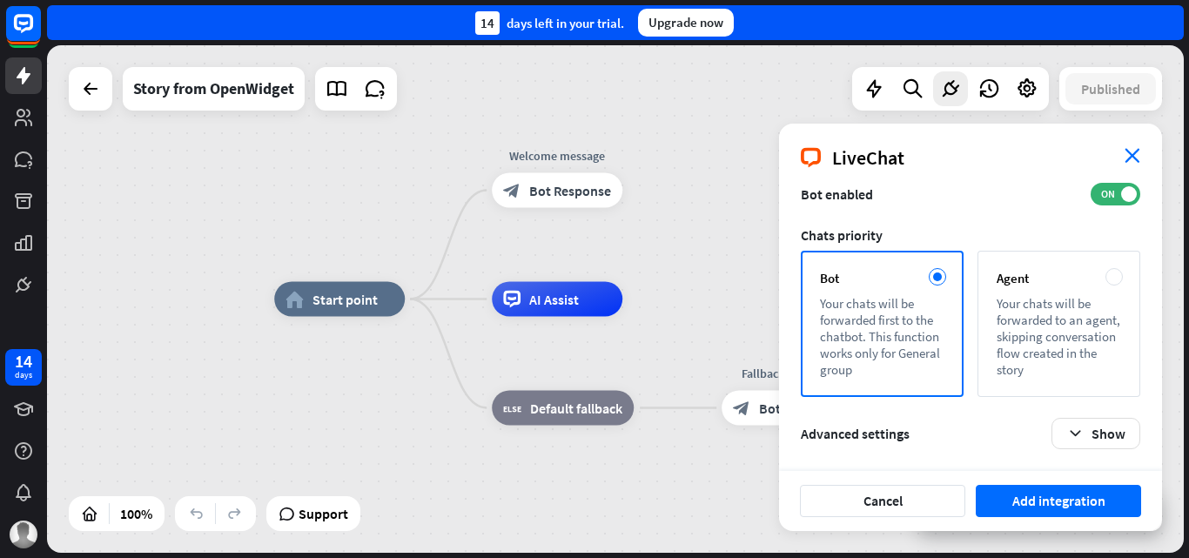
click at [1130, 148] on icon "close" at bounding box center [1132, 155] width 16 height 15
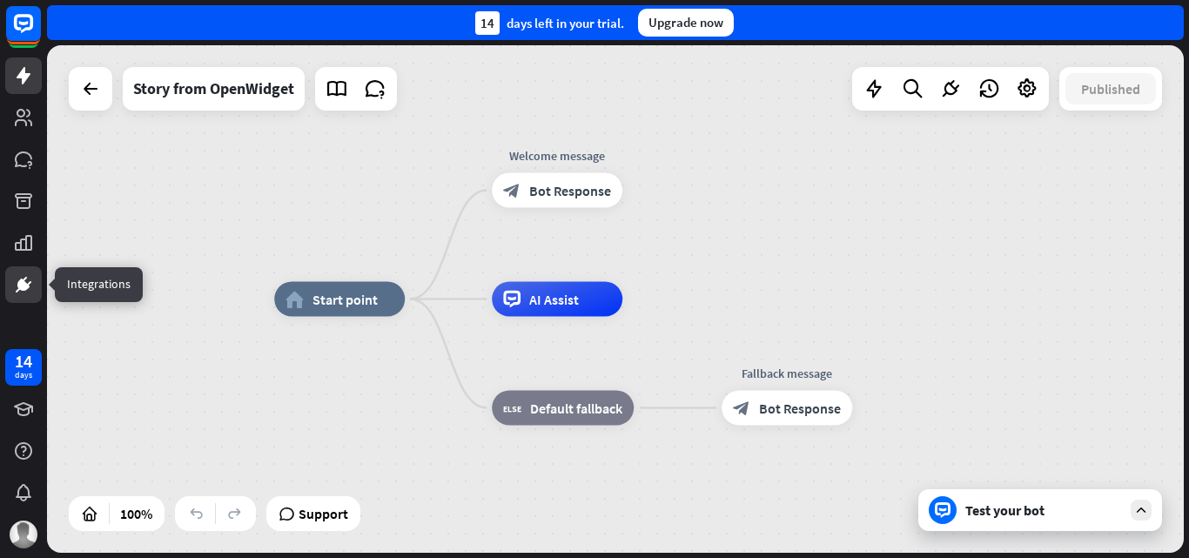
click at [21, 280] on icon at bounding box center [23, 285] width 12 height 12
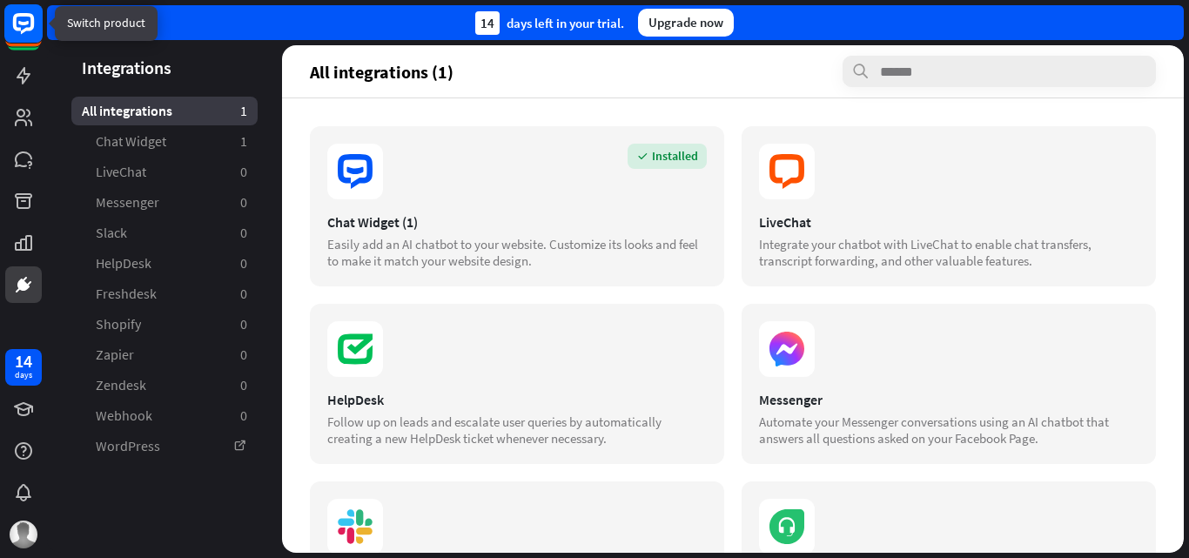
click at [18, 26] on rect at bounding box center [23, 23] width 38 height 38
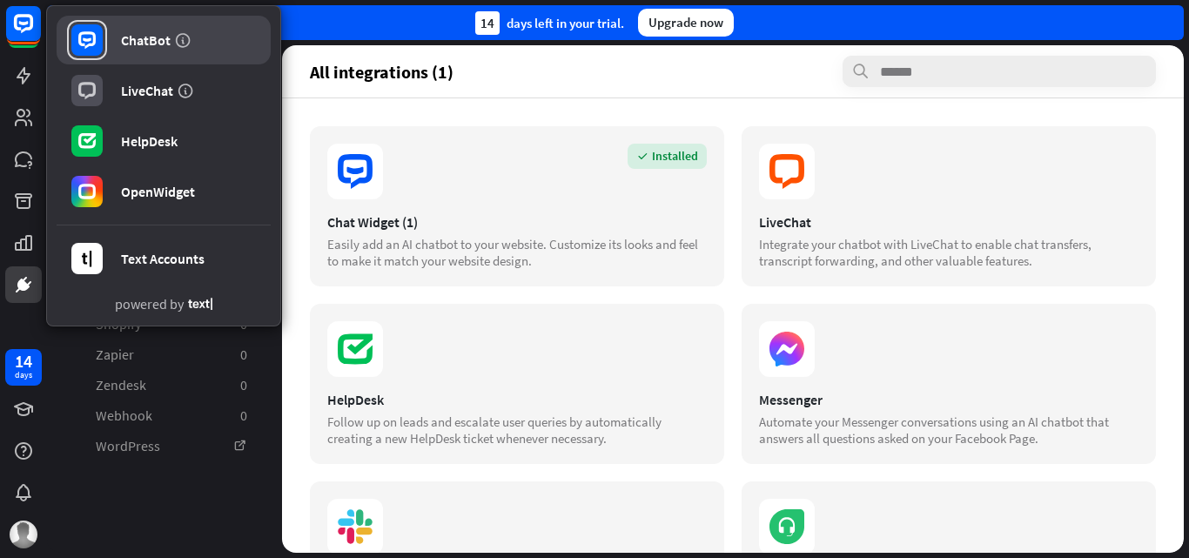
click at [168, 31] on div "ChatBot" at bounding box center [146, 39] width 50 height 17
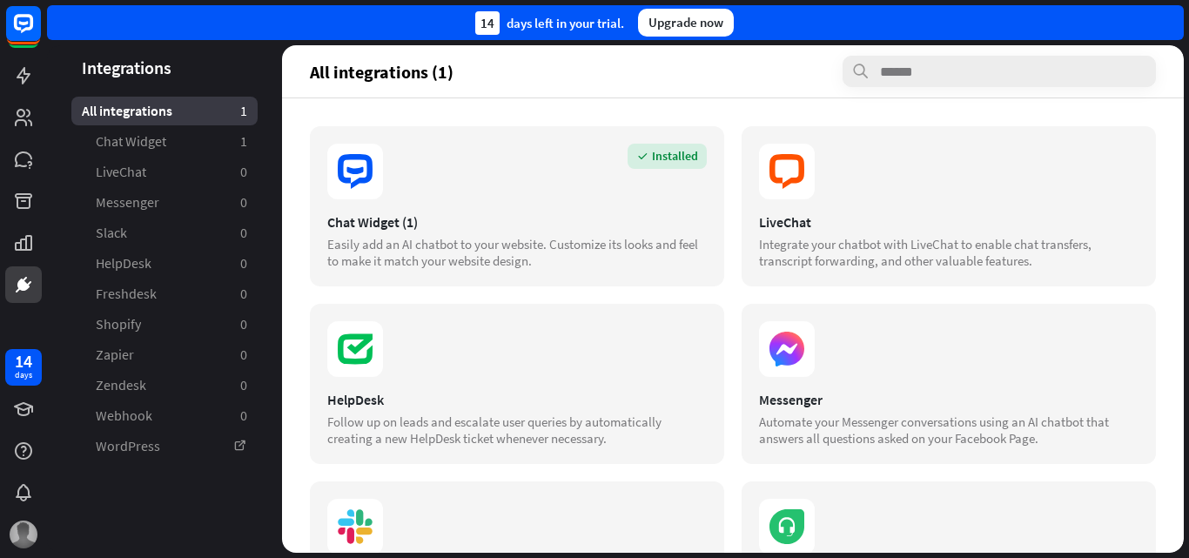
click at [36, 534] on img at bounding box center [24, 534] width 28 height 28
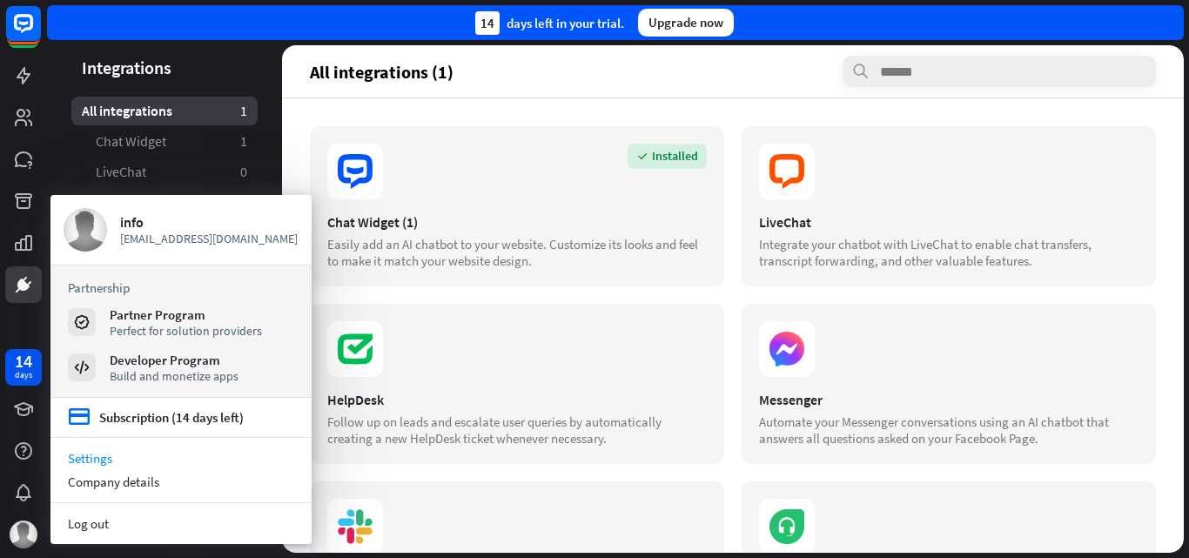
click at [158, 461] on link "Settings" at bounding box center [180, 457] width 261 height 23
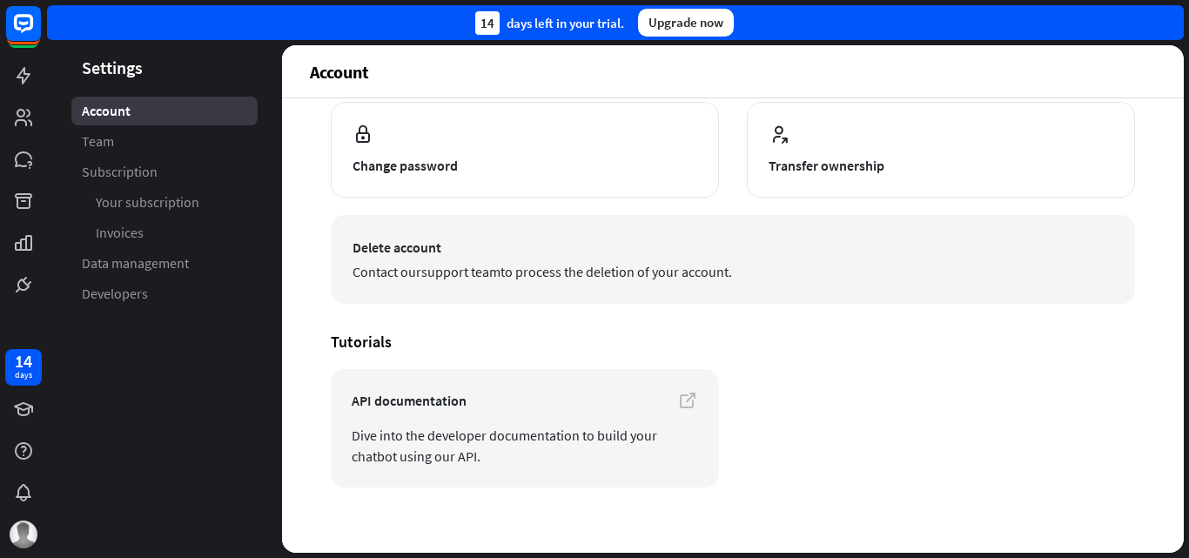
scroll to position [214, 0]
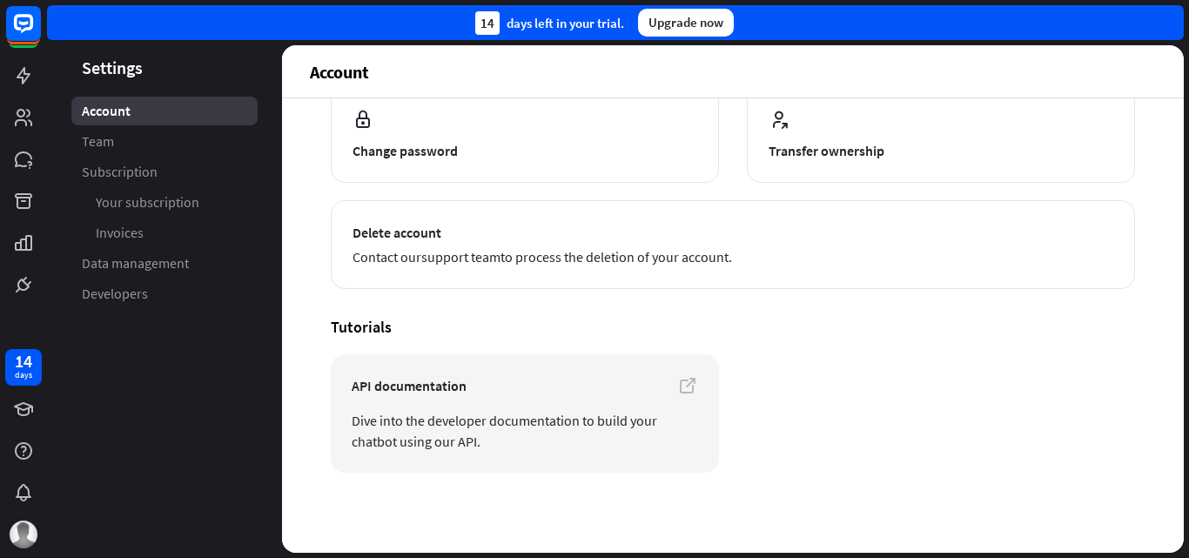
click at [678, 19] on div "Upgrade now" at bounding box center [686, 23] width 96 height 28
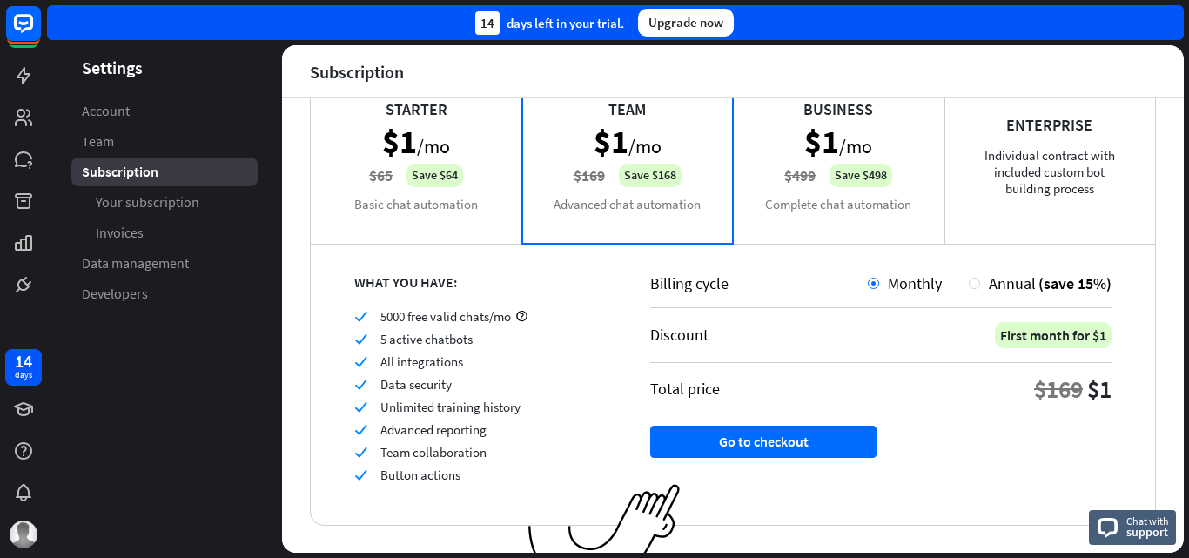
scroll to position [178, 0]
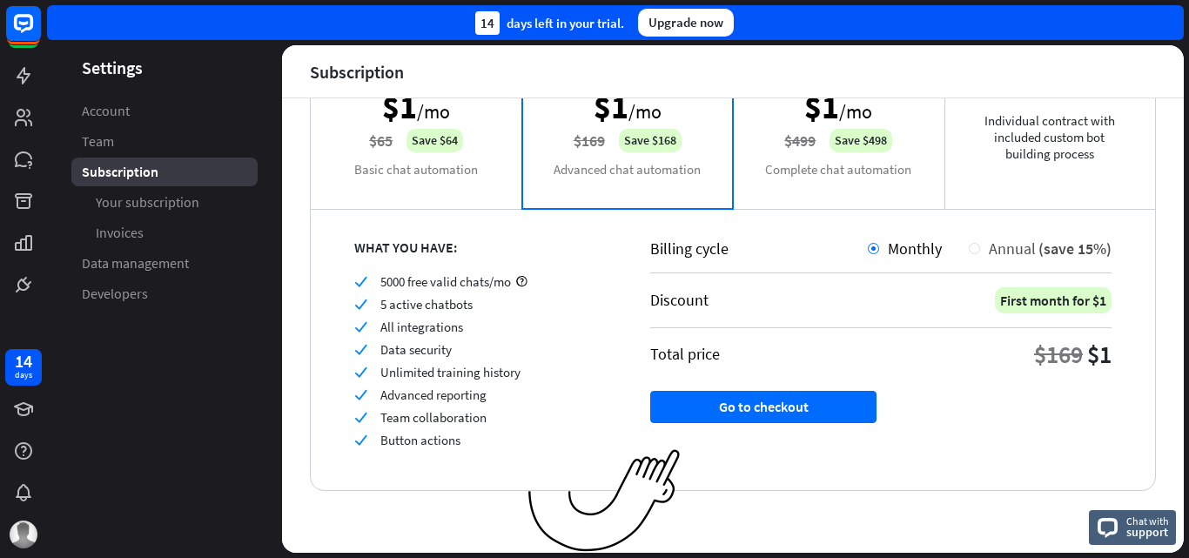
click at [969, 253] on div at bounding box center [974, 248] width 11 height 11
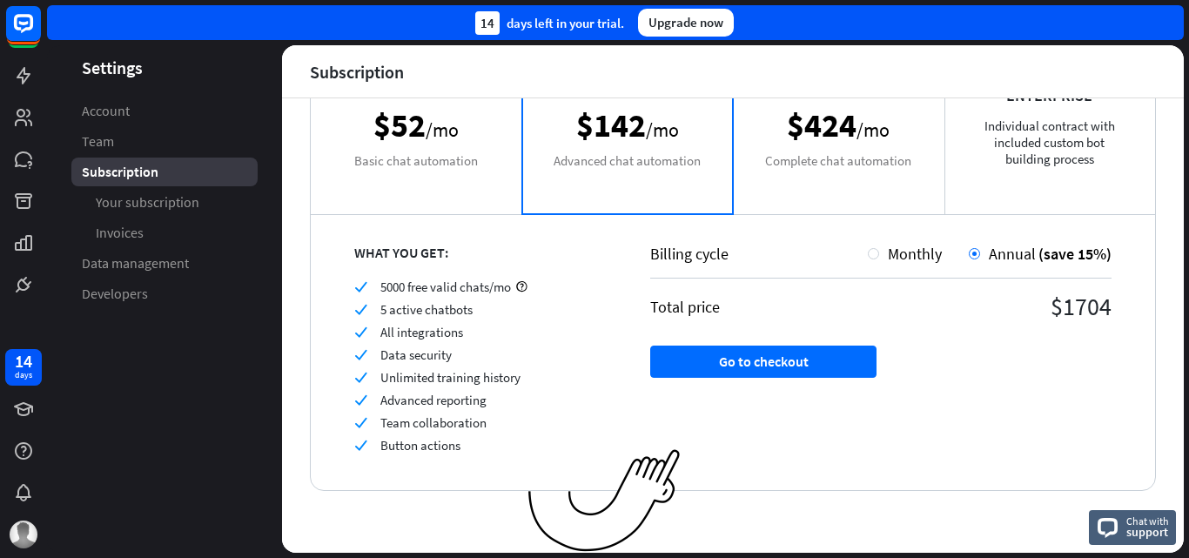
scroll to position [86, 0]
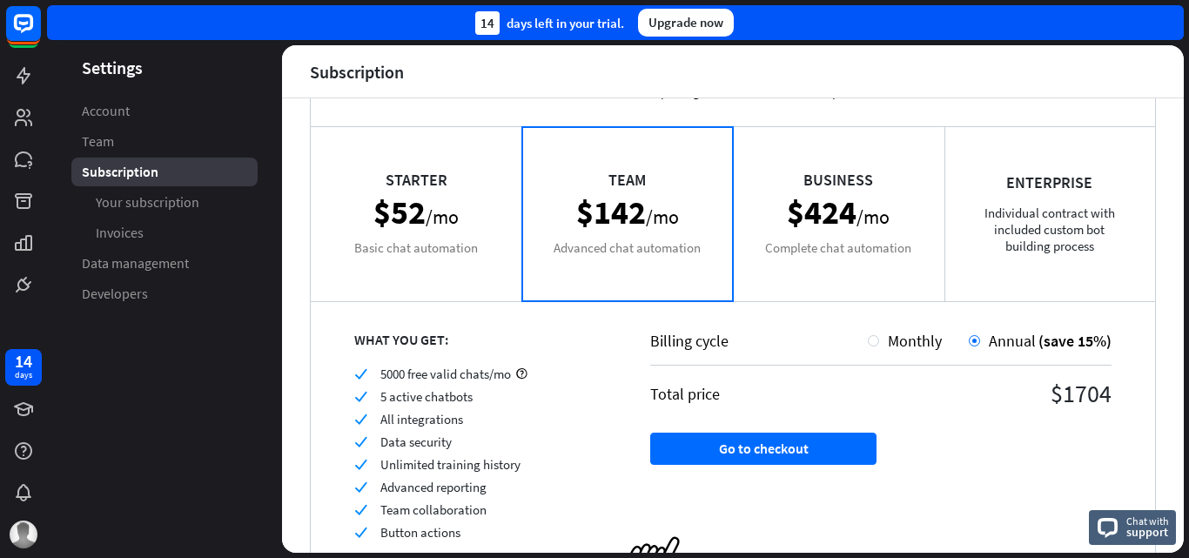
click at [438, 248] on div "Starter $52 /mo Basic chat automation" at bounding box center [416, 213] width 211 height 174
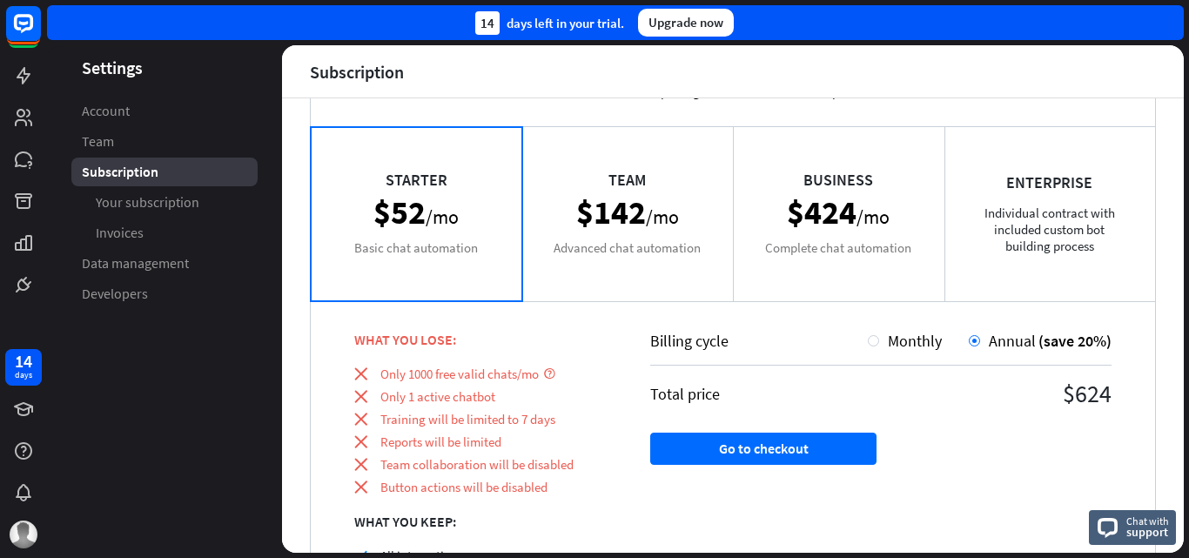
click at [621, 225] on div "Team $142 /mo Advanced chat automation" at bounding box center [627, 213] width 211 height 174
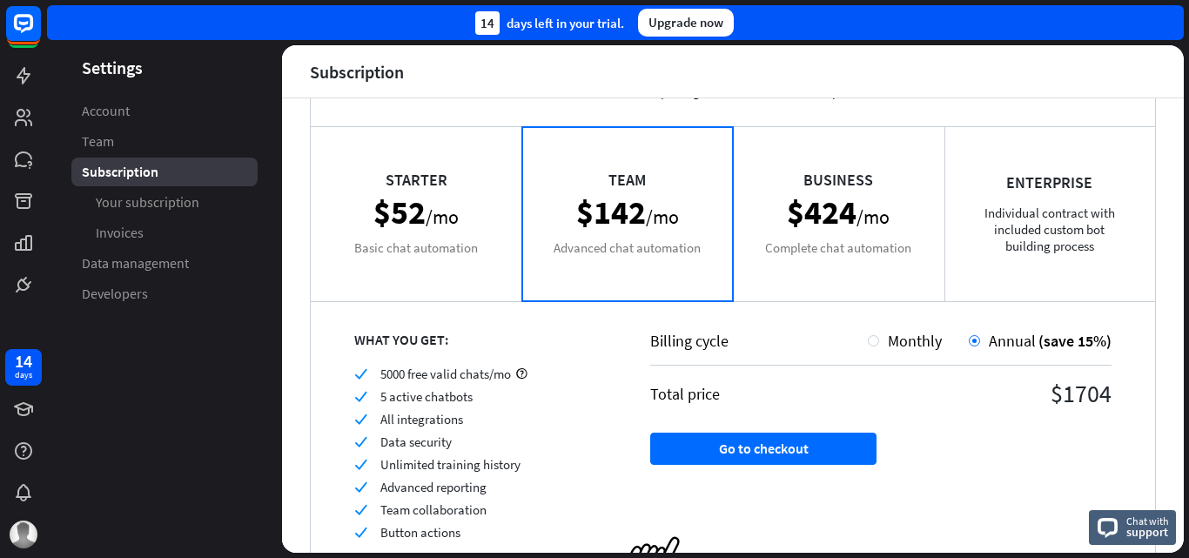
click at [484, 228] on div "Starter $52 /mo Basic chat automation" at bounding box center [416, 213] width 211 height 174
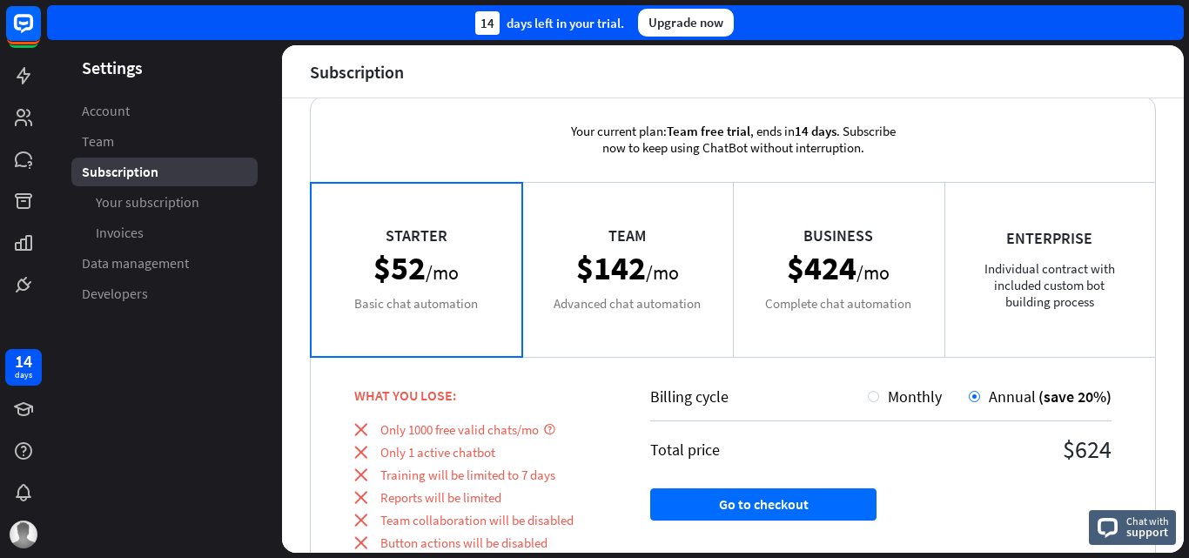
scroll to position [0, 0]
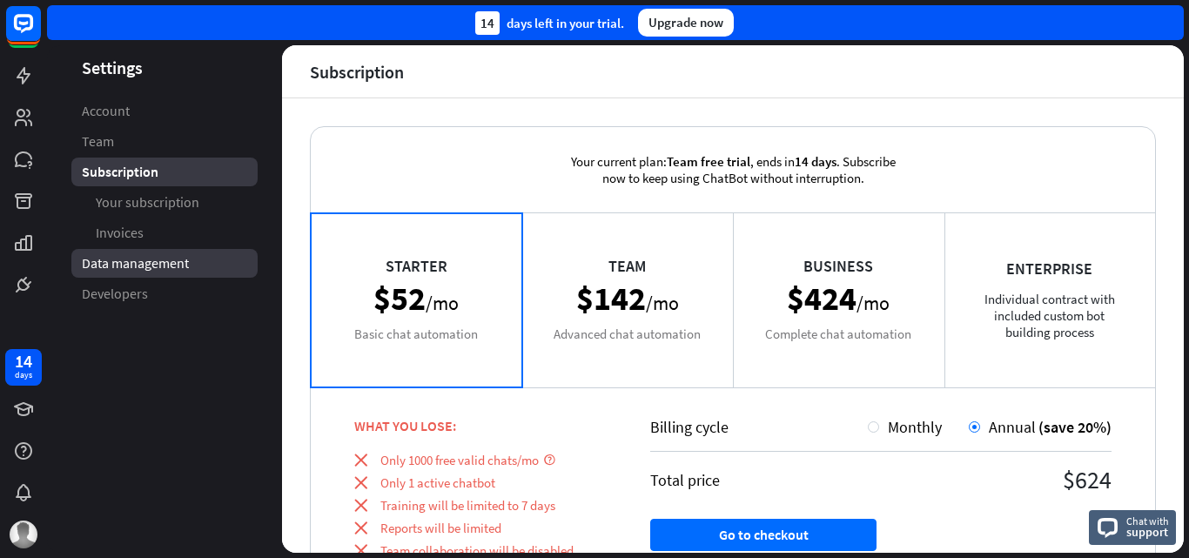
click at [170, 260] on span "Data management" at bounding box center [135, 263] width 107 height 18
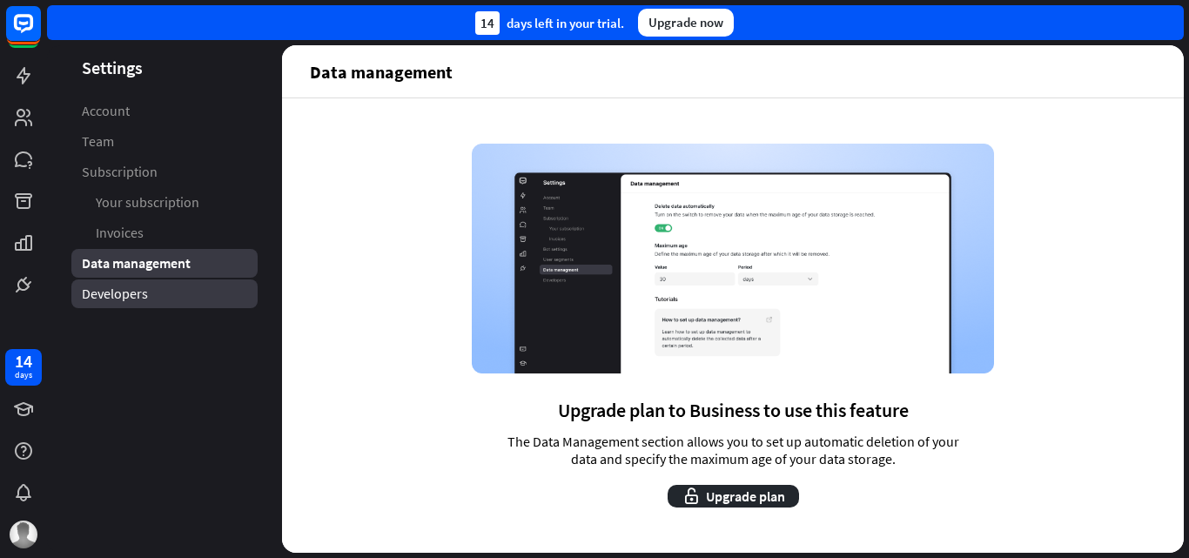
click at [144, 292] on span "Developers" at bounding box center [115, 294] width 66 height 18
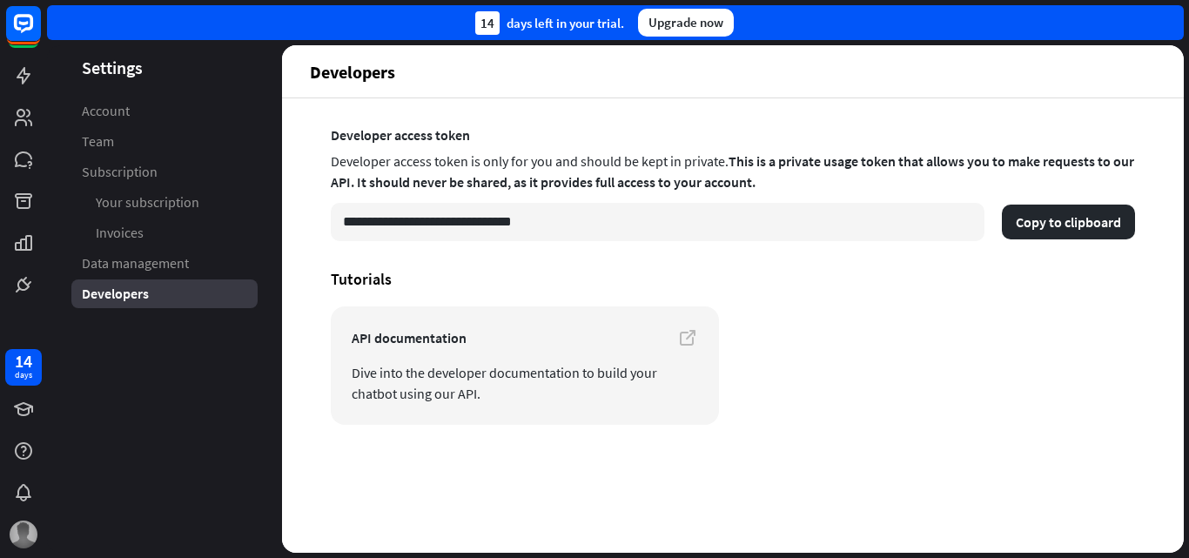
click at [23, 534] on img at bounding box center [24, 534] width 28 height 28
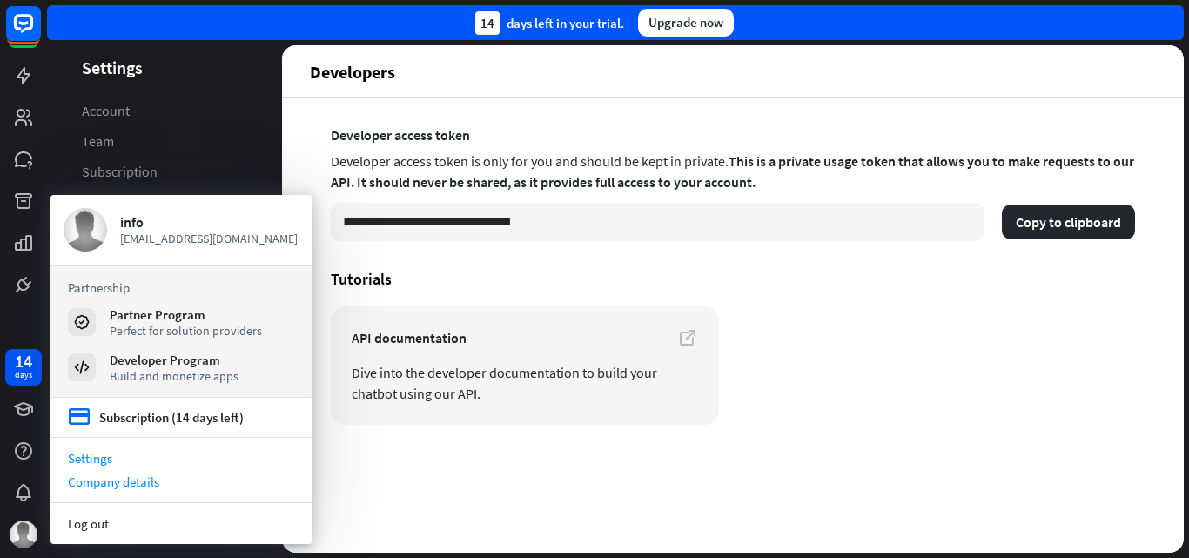
click at [139, 478] on div "Company details" at bounding box center [180, 481] width 261 height 23
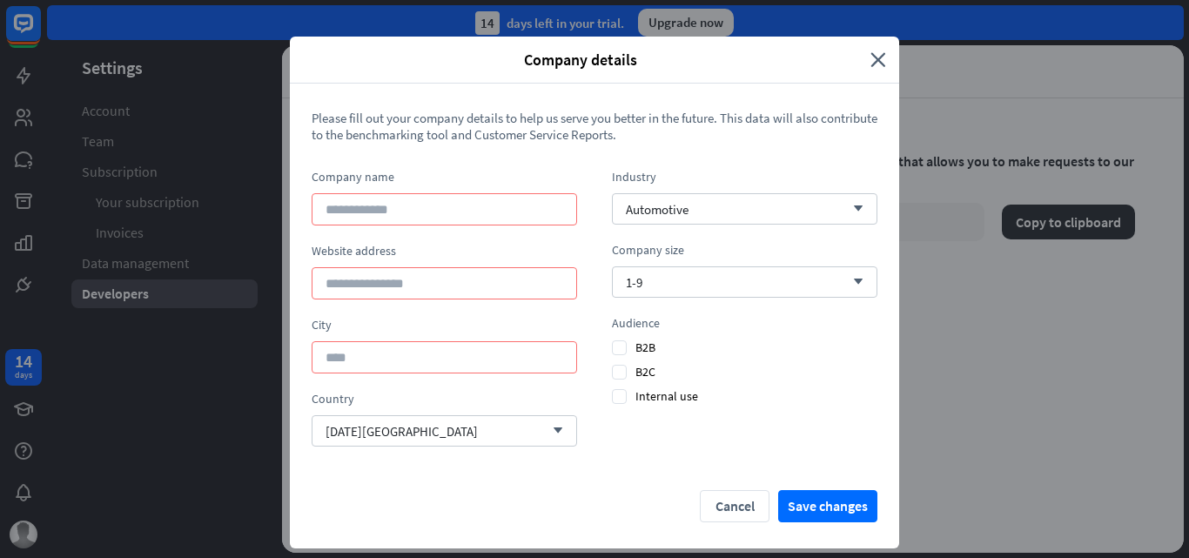
scroll to position [17, 0]
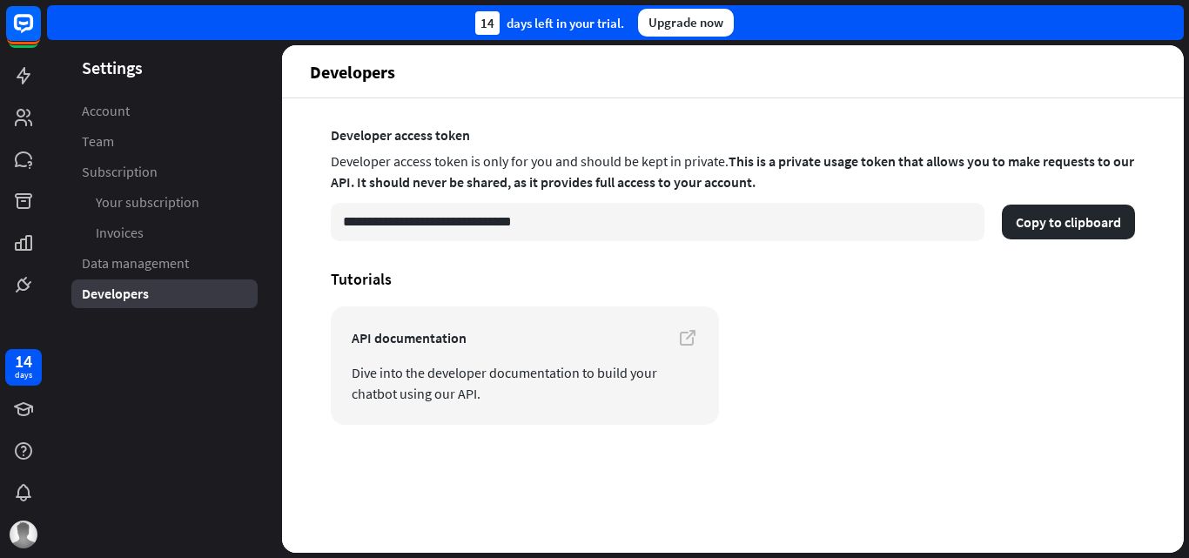
click at [17, 521] on div "Company details close Please fill out your company details to help us serve you…" at bounding box center [594, 279] width 1189 height 558
click at [17, 521] on img at bounding box center [24, 534] width 28 height 28
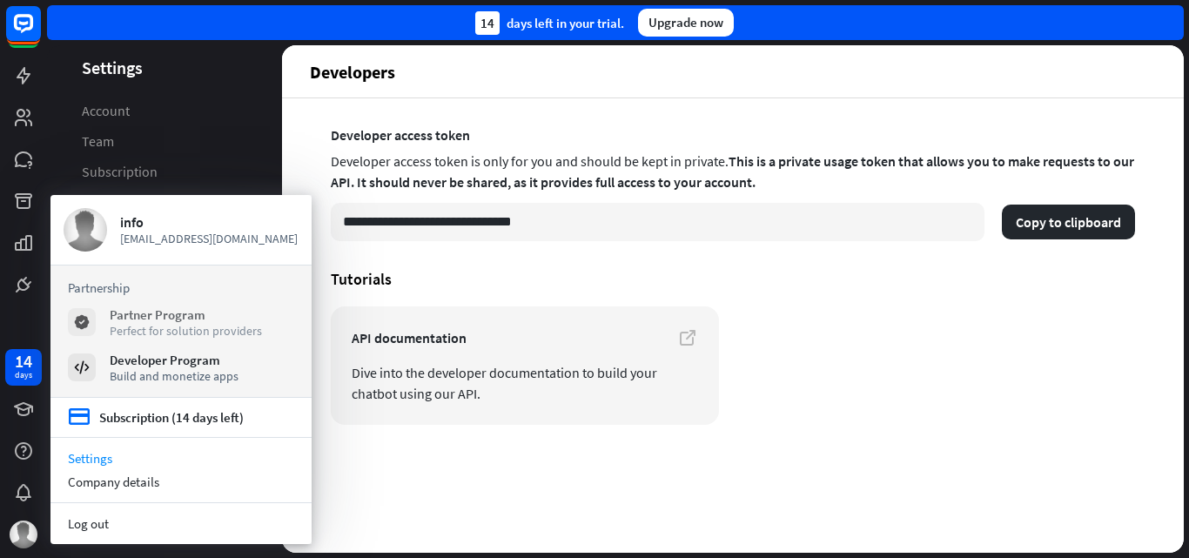
click at [221, 325] on div "Perfect for solution providers" at bounding box center [186, 331] width 152 height 16
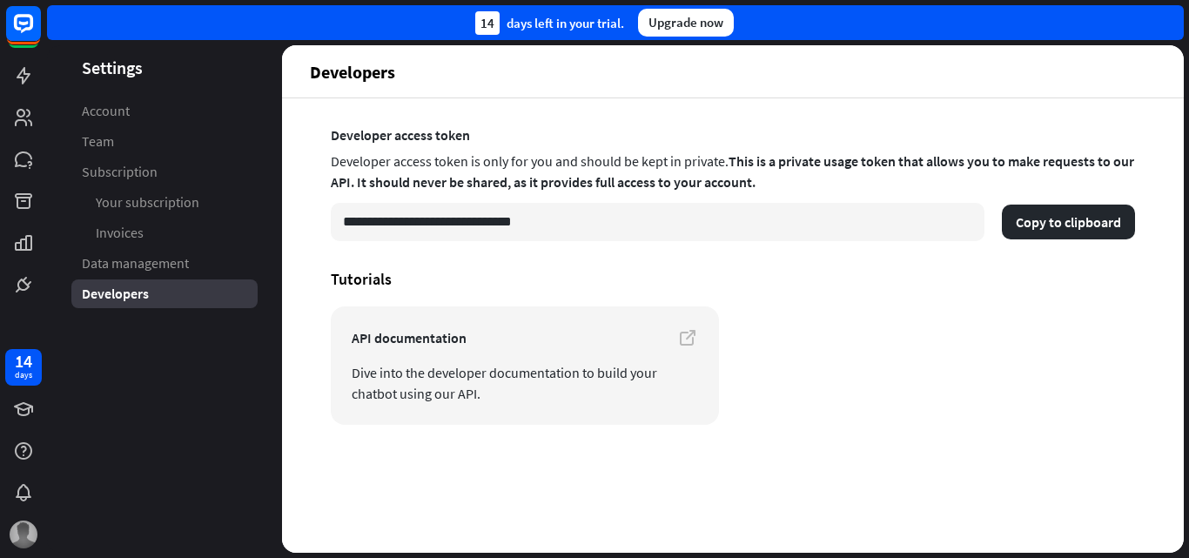
click at [23, 521] on img at bounding box center [24, 534] width 28 height 28
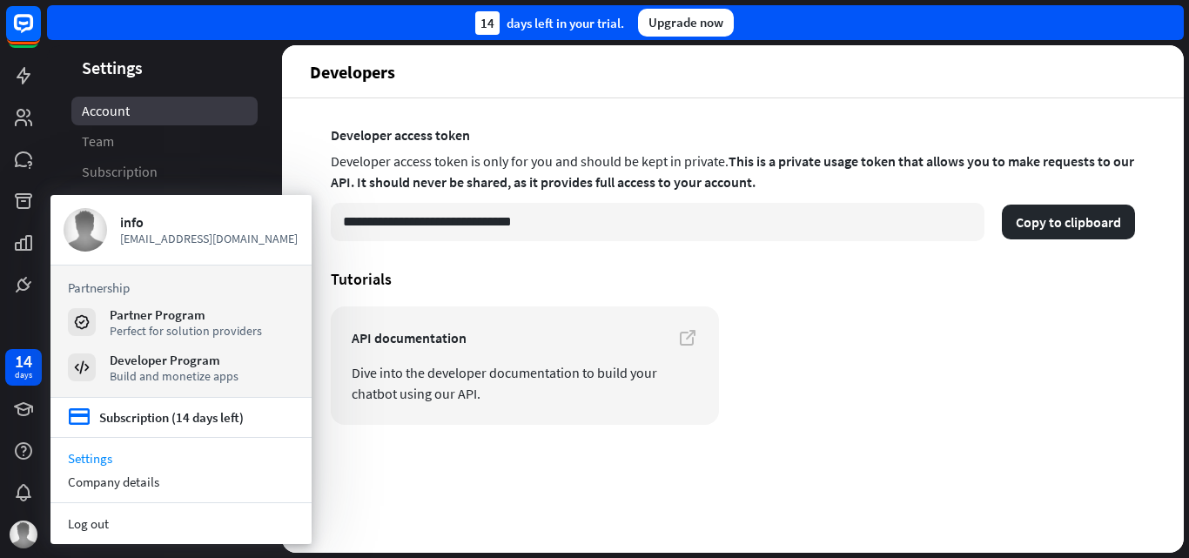
click at [119, 105] on span "Account" at bounding box center [106, 111] width 48 height 18
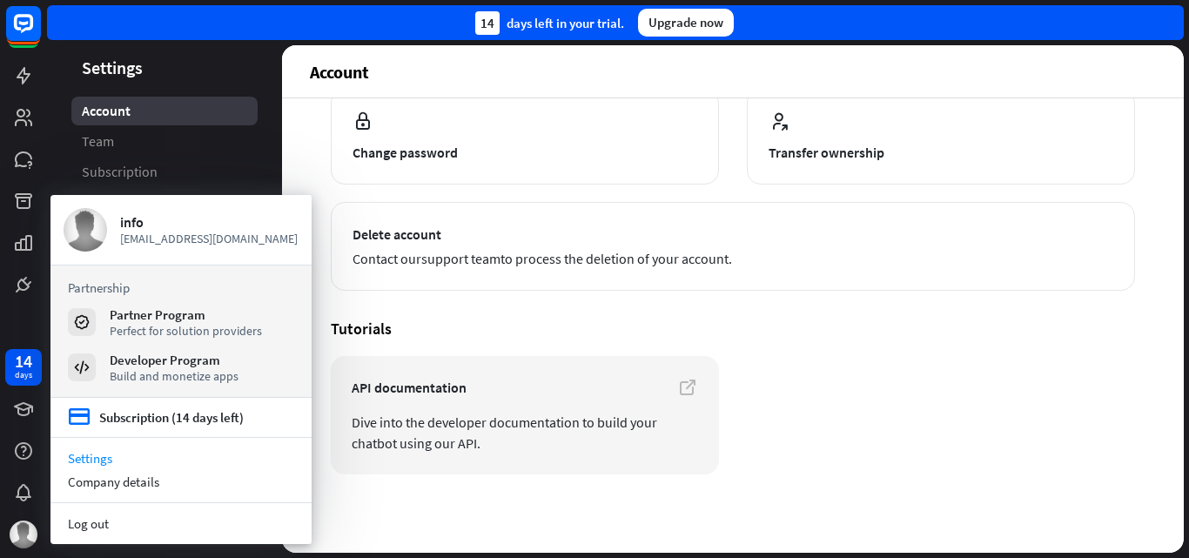
scroll to position [214, 0]
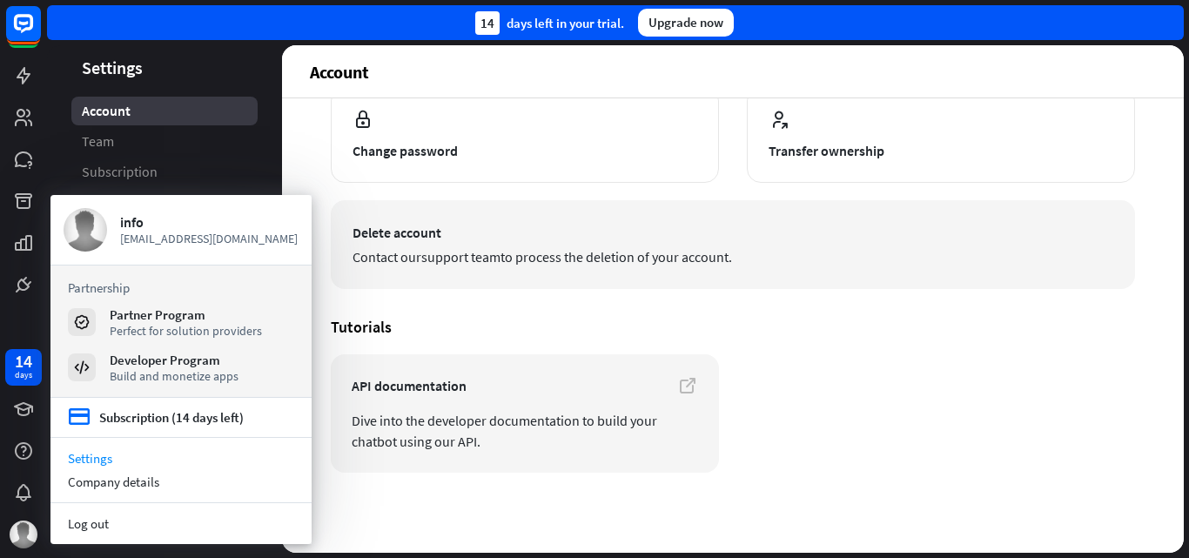
click at [475, 257] on link "support team" at bounding box center [460, 256] width 79 height 17
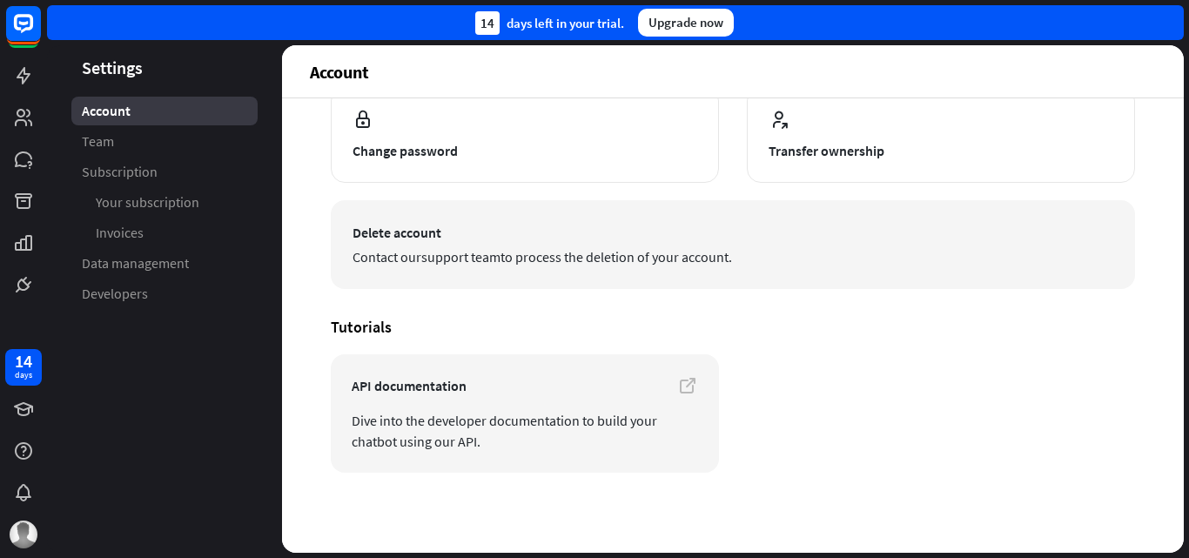
click at [446, 236] on span "Delete account" at bounding box center [732, 232] width 761 height 21
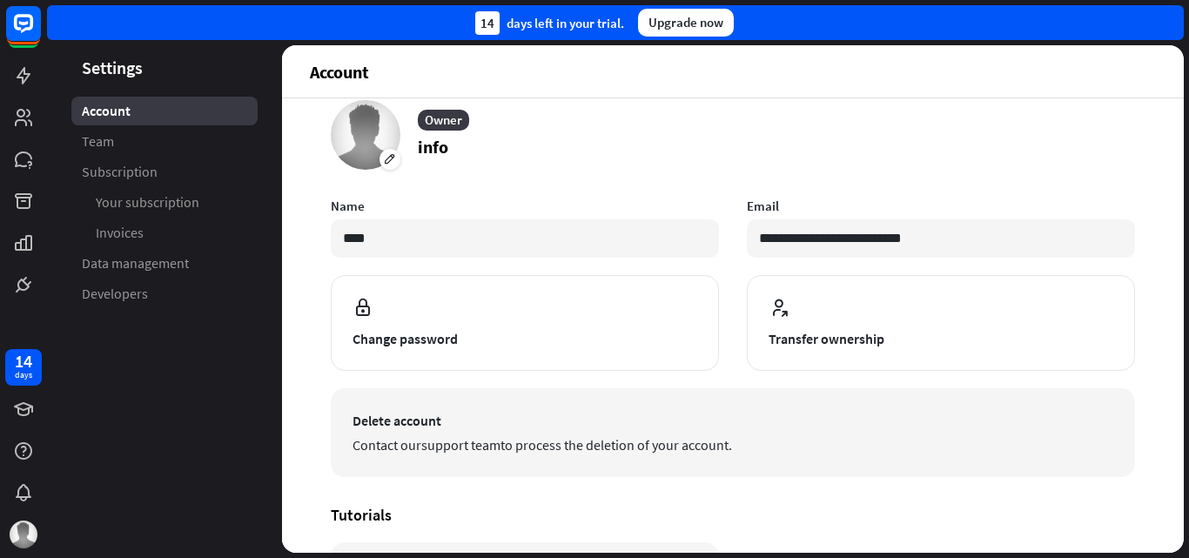
scroll to position [0, 0]
